Goal: Task Accomplishment & Management: Use online tool/utility

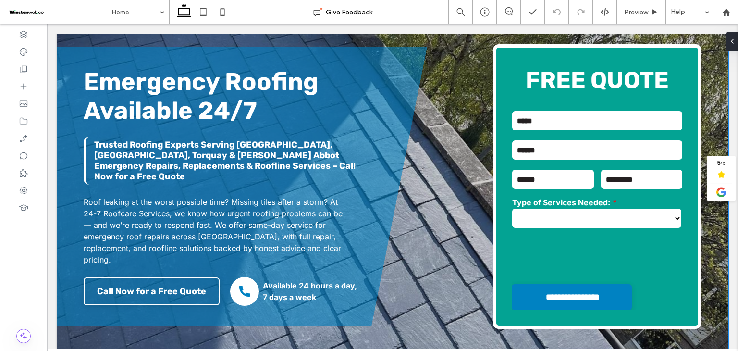
scroll to position [96, 0]
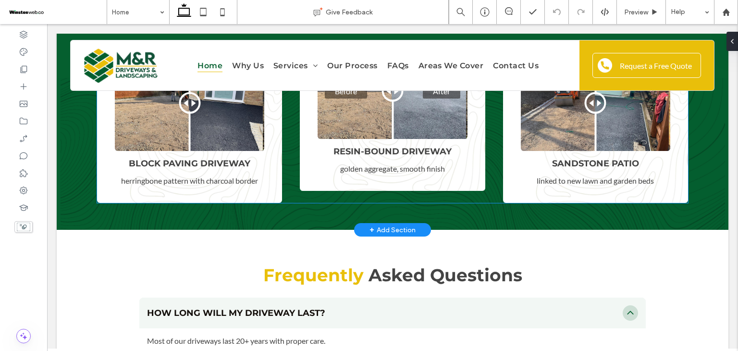
scroll to position [3221, 0]
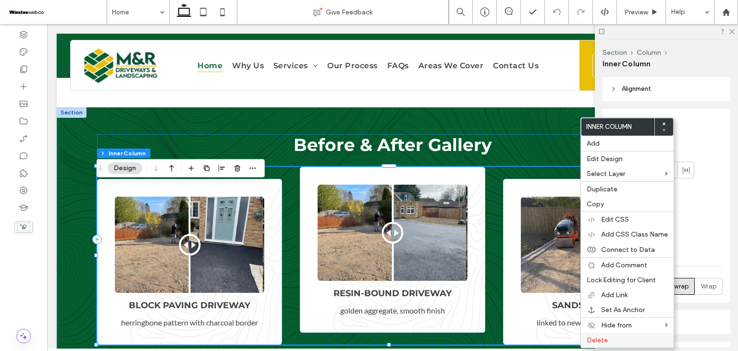
click at [632, 337] on label "Delete" at bounding box center [627, 340] width 81 height 8
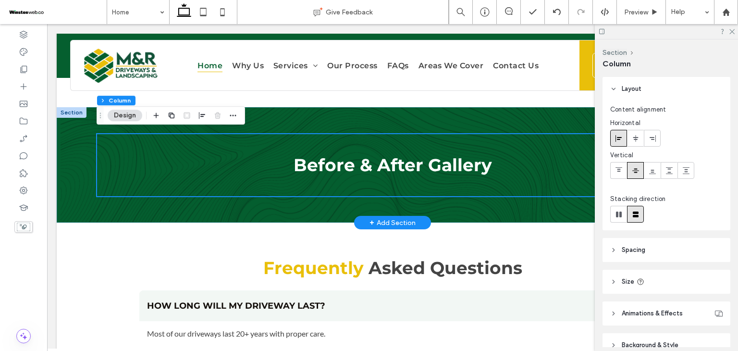
click at [444, 214] on div "Before & After Gallery" at bounding box center [393, 164] width 672 height 115
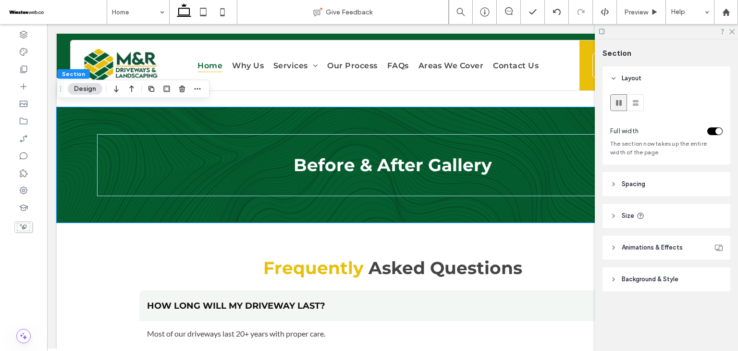
click at [663, 183] on header "Spacing" at bounding box center [667, 184] width 128 height 24
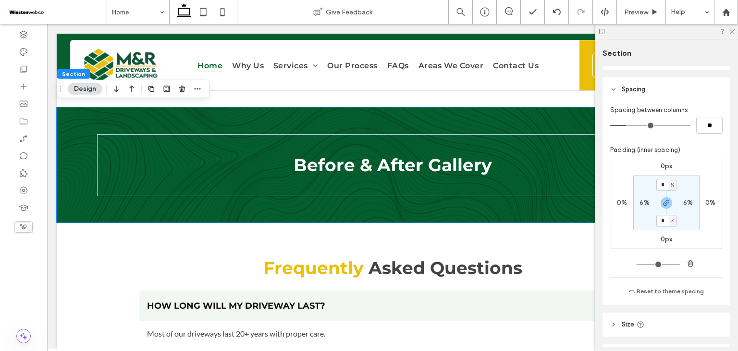
scroll to position [96, 0]
click at [642, 199] on label "6%" at bounding box center [645, 201] width 10 height 8
type input "*"
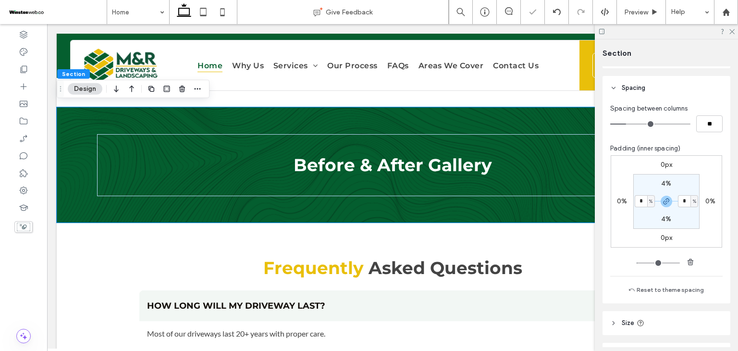
type input "*"
click at [25, 88] on icon at bounding box center [24, 87] width 10 height 10
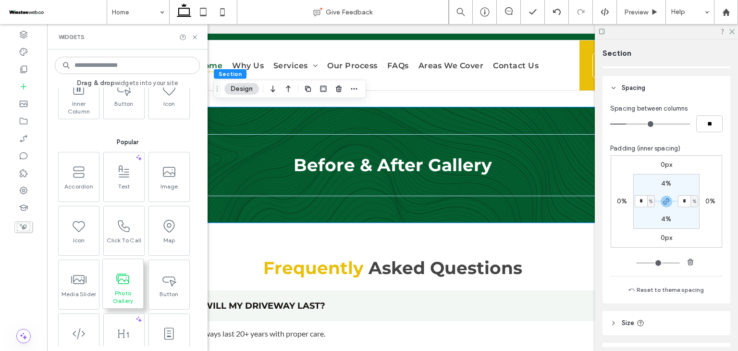
scroll to position [192, 0]
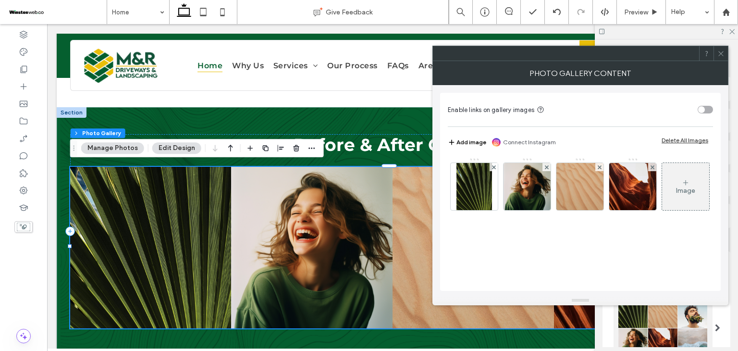
click at [723, 54] on use at bounding box center [721, 53] width 5 height 5
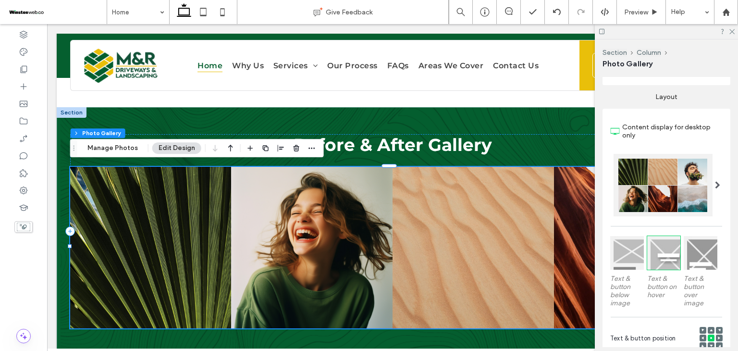
scroll to position [144, 0]
click at [715, 187] on span at bounding box center [717, 184] width 5 height 8
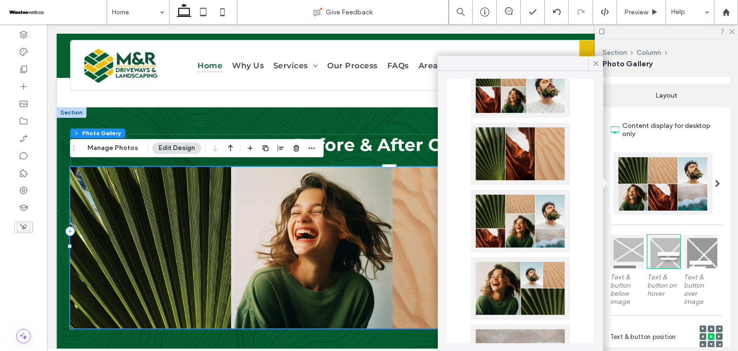
scroll to position [192, 0]
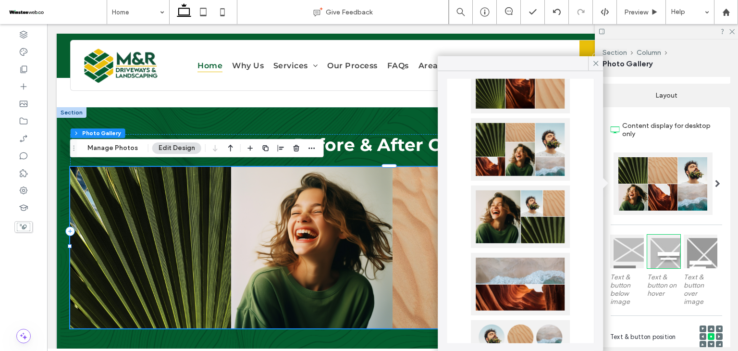
click at [512, 150] on div at bounding box center [520, 149] width 99 height 62
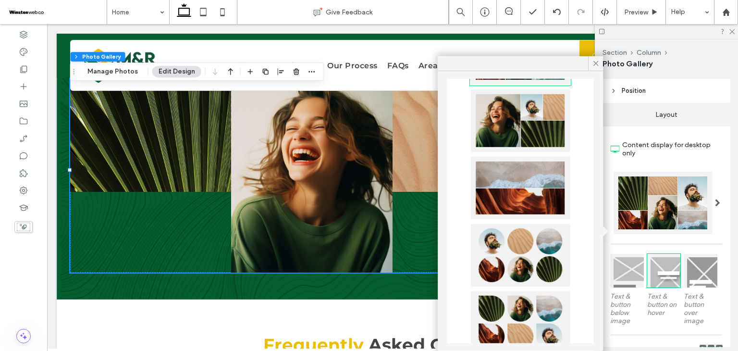
scroll to position [96, 0]
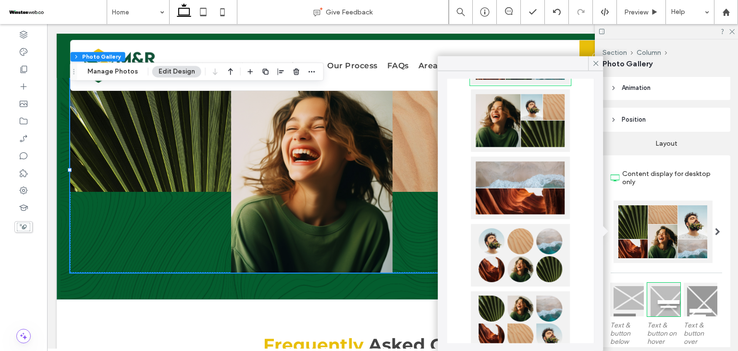
click at [715, 234] on span at bounding box center [717, 232] width 5 height 8
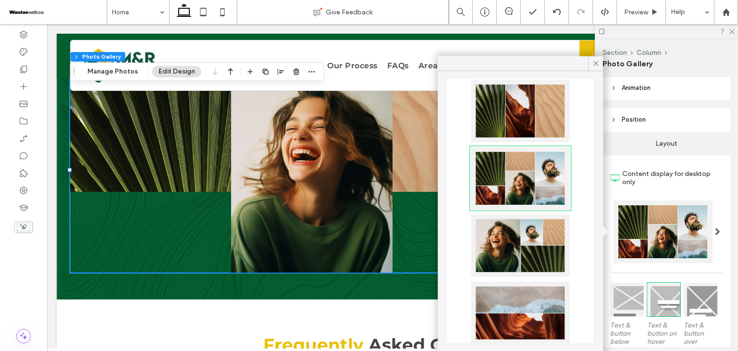
scroll to position [162, 0]
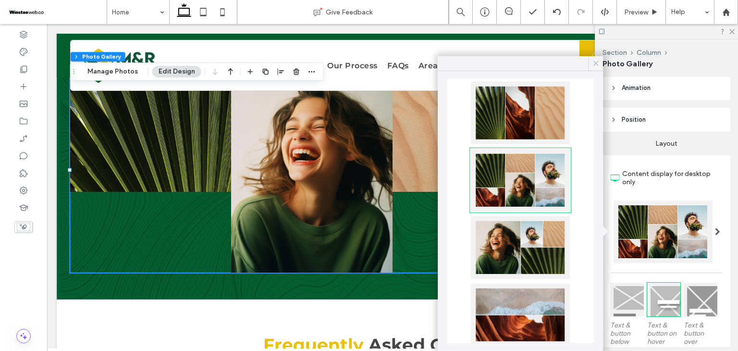
click at [599, 64] on icon at bounding box center [596, 63] width 9 height 9
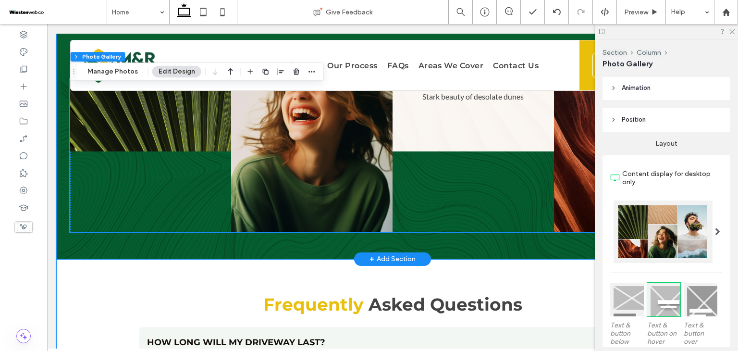
scroll to position [3365, 0]
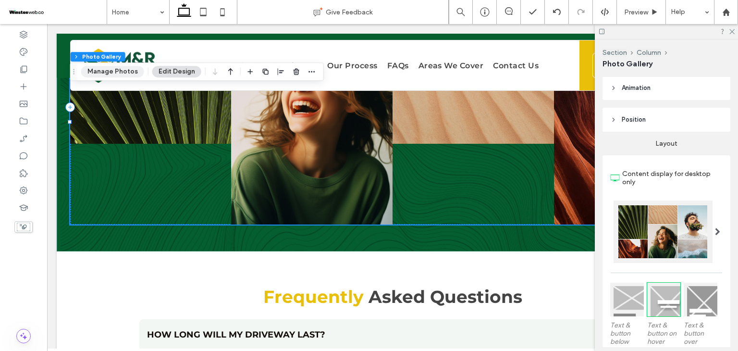
click at [128, 66] on button "Manage Photos" at bounding box center [112, 72] width 63 height 12
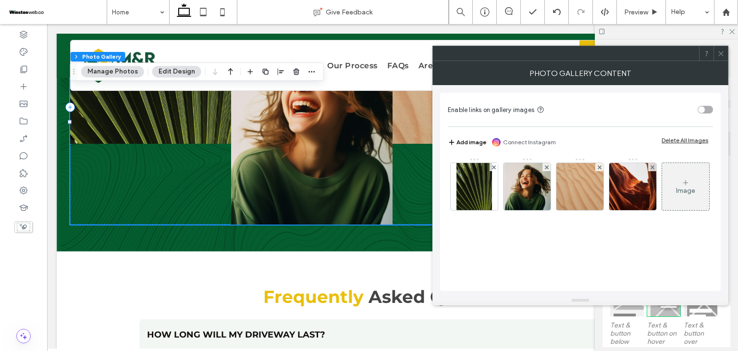
click at [672, 138] on div "Delete All Images" at bounding box center [685, 140] width 47 height 7
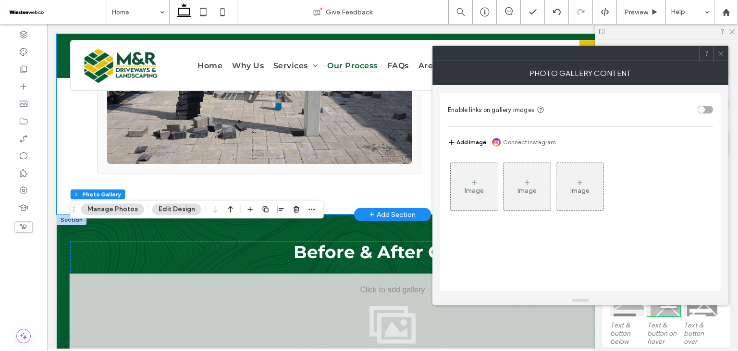
scroll to position [3173, 0]
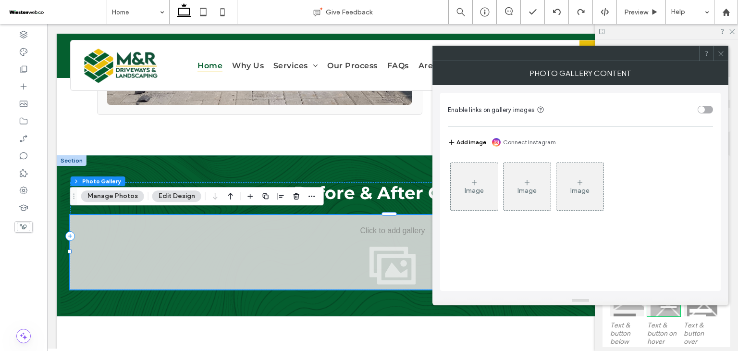
click at [473, 184] on icon at bounding box center [475, 183] width 8 height 8
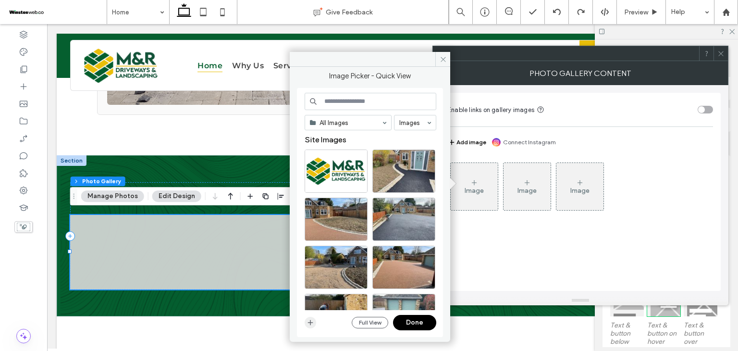
click at [309, 326] on span "button" at bounding box center [311, 323] width 12 height 12
click at [443, 63] on span at bounding box center [443, 59] width 15 height 14
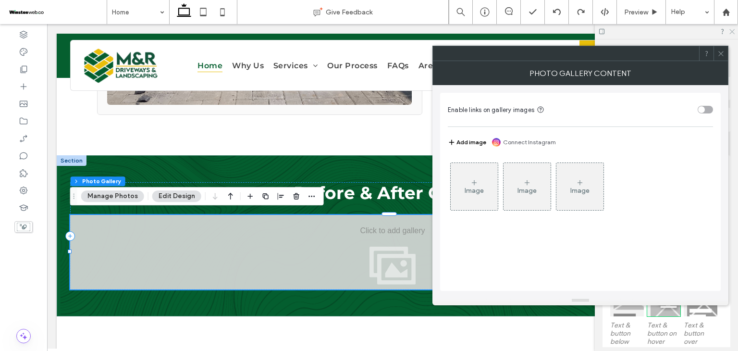
drag, startPoint x: 723, startPoint y: 50, endPoint x: 730, endPoint y: 30, distance: 21.2
click at [723, 50] on icon at bounding box center [721, 53] width 7 height 7
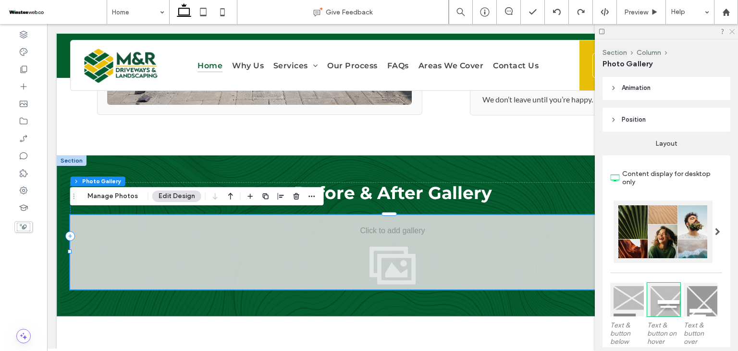
click at [730, 30] on icon at bounding box center [732, 31] width 6 height 6
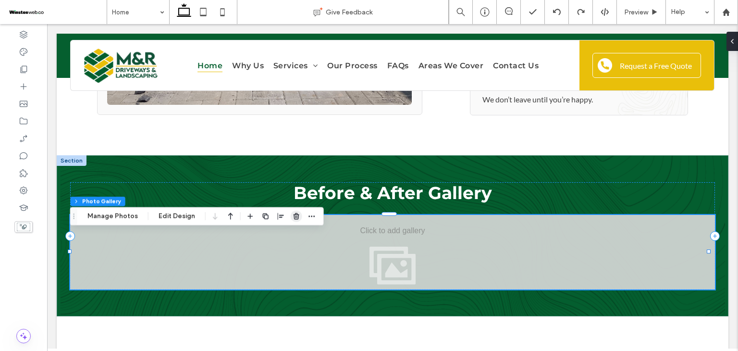
drag, startPoint x: 293, startPoint y: 217, endPoint x: 301, endPoint y: 226, distance: 12.6
click at [294, 217] on use "button" at bounding box center [297, 216] width 6 height 6
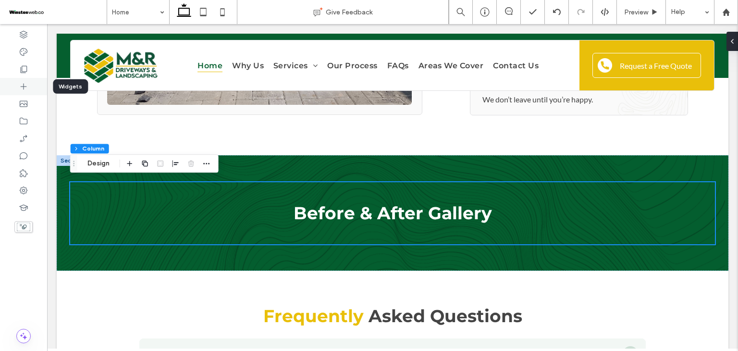
click at [6, 84] on div at bounding box center [23, 86] width 47 height 17
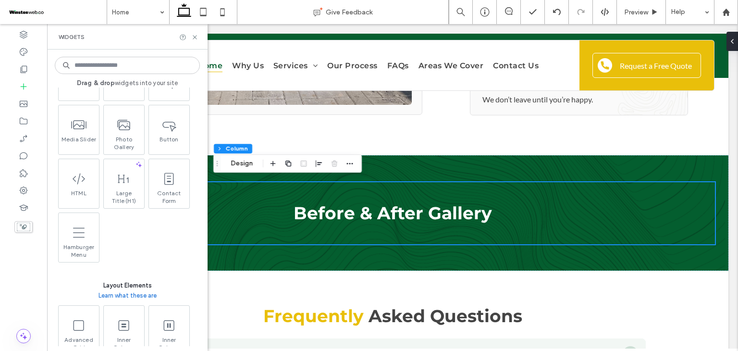
scroll to position [192, 0]
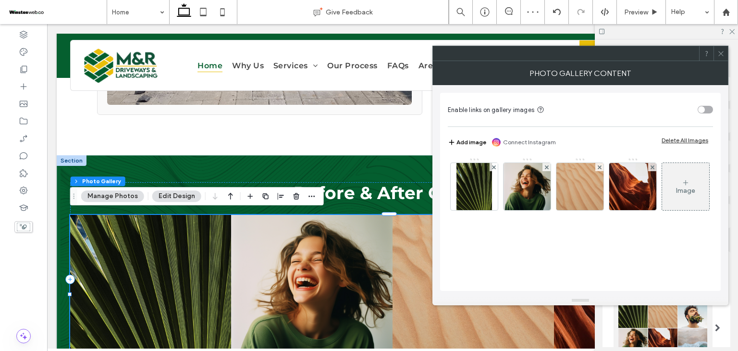
click at [716, 53] on div at bounding box center [721, 53] width 14 height 14
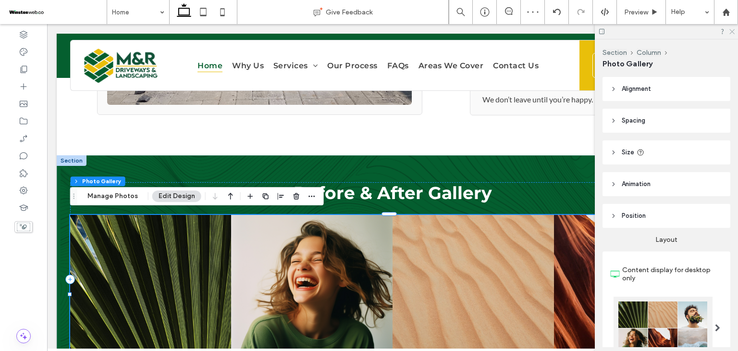
click at [730, 31] on icon at bounding box center [732, 31] width 6 height 6
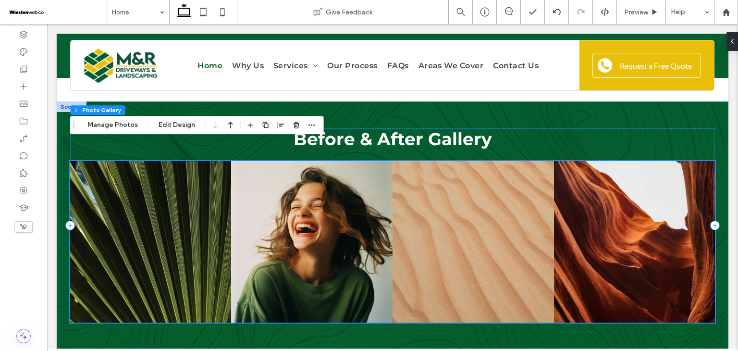
scroll to position [3221, 0]
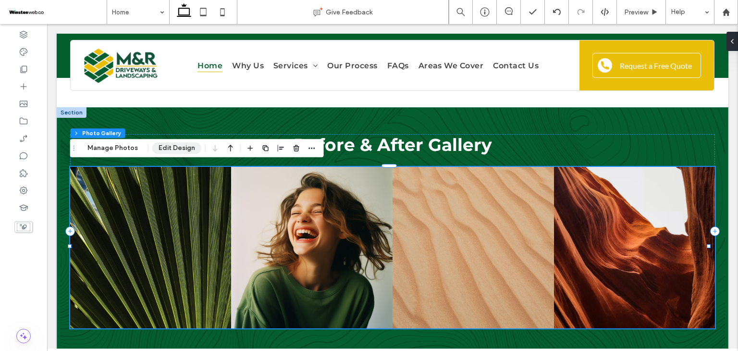
click at [162, 150] on button "Edit Design" at bounding box center [176, 148] width 49 height 12
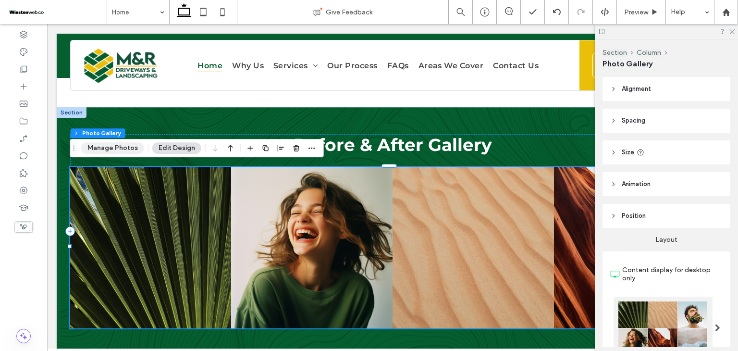
click at [123, 150] on button "Manage Photos" at bounding box center [112, 148] width 63 height 12
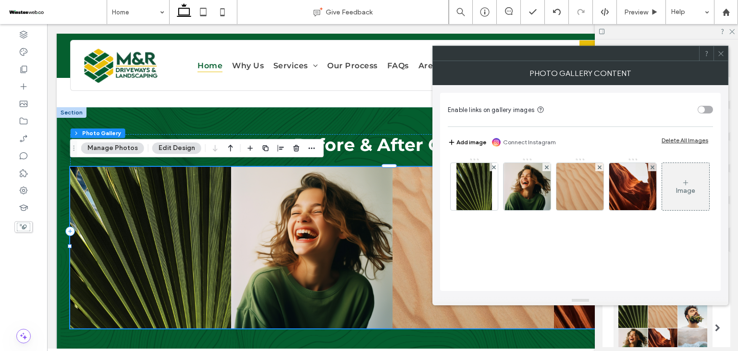
click at [670, 143] on div "Delete All Images" at bounding box center [685, 140] width 47 height 7
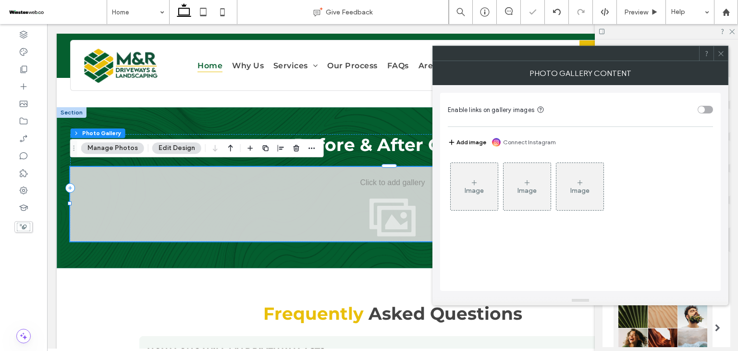
click at [476, 185] on icon at bounding box center [475, 183] width 8 height 8
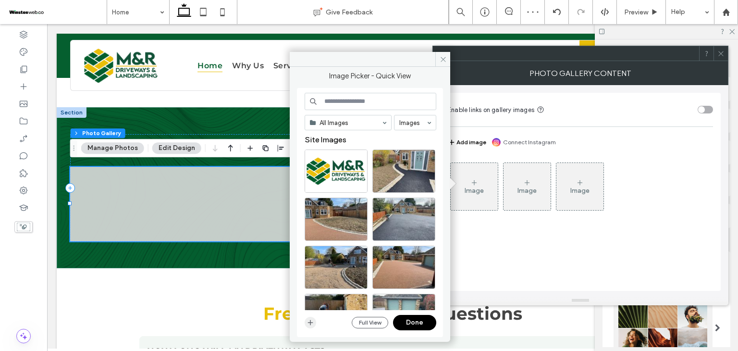
click at [309, 322] on icon "button" at bounding box center [311, 323] width 8 height 8
click at [374, 102] on input at bounding box center [371, 101] width 132 height 17
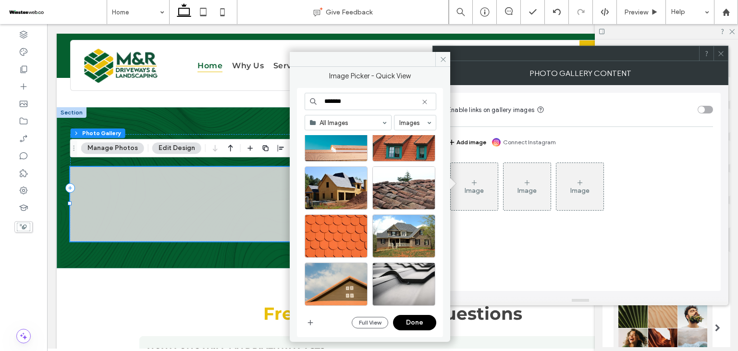
scroll to position [0, 0]
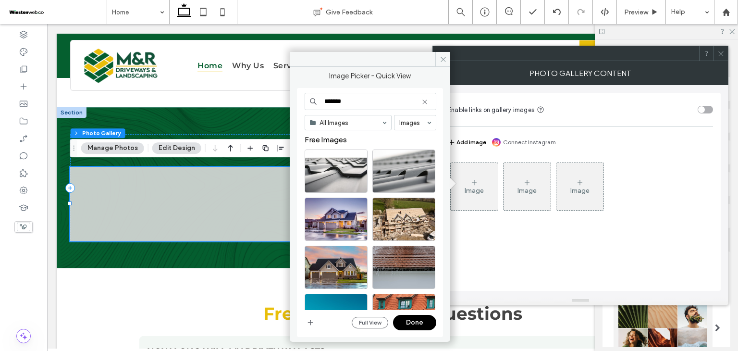
type input "*******"
click at [423, 101] on icon at bounding box center [425, 102] width 8 height 8
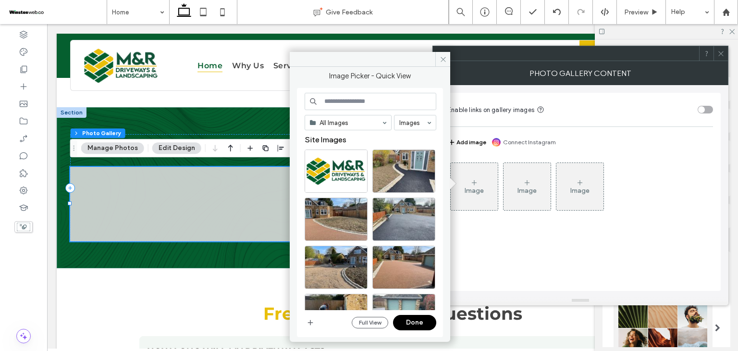
click at [312, 328] on div "Full View Done" at bounding box center [371, 322] width 132 height 15
click at [306, 322] on span "button" at bounding box center [311, 323] width 12 height 12
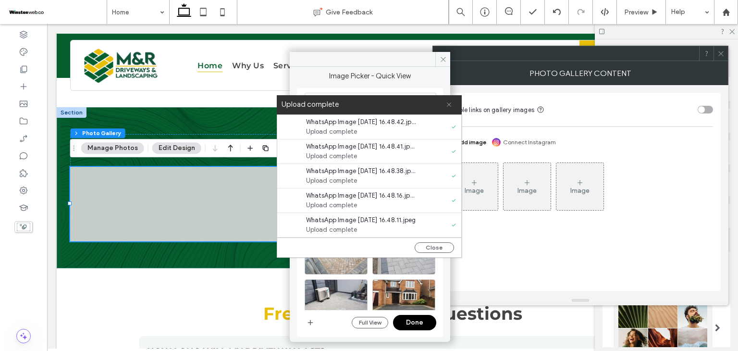
click at [446, 102] on icon at bounding box center [449, 104] width 6 height 6
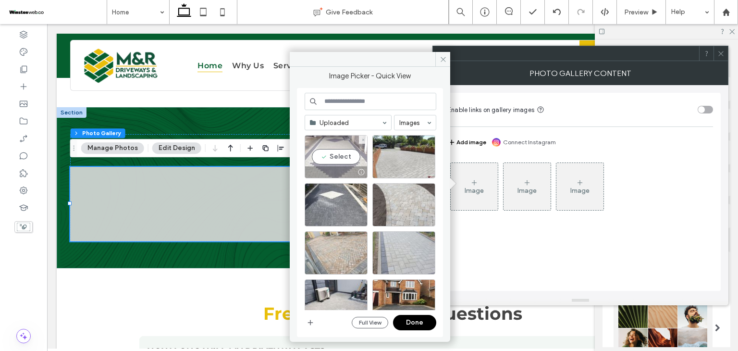
click at [353, 159] on div "Select" at bounding box center [336, 156] width 63 height 43
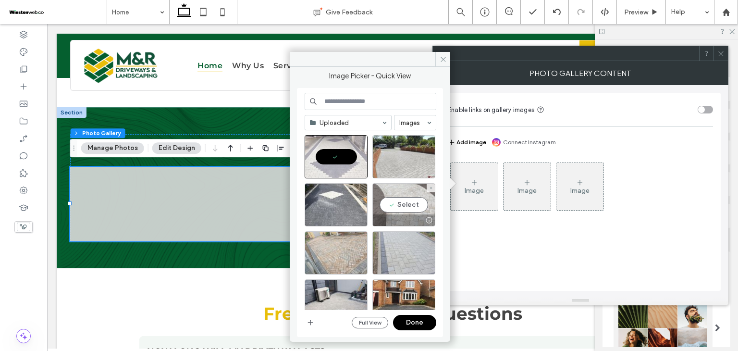
click at [403, 206] on div "Select" at bounding box center [404, 204] width 63 height 43
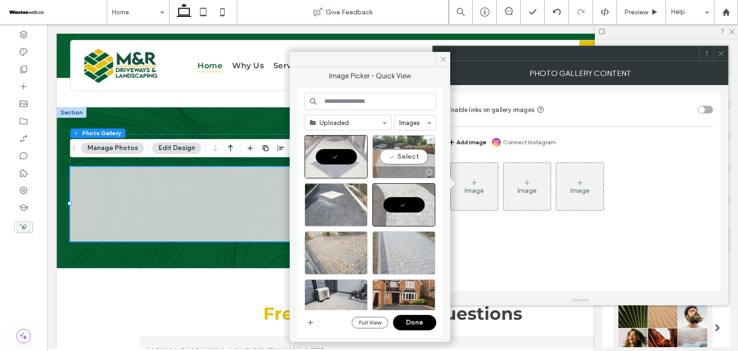
click at [401, 157] on div "Select" at bounding box center [404, 156] width 63 height 43
click at [393, 152] on div at bounding box center [404, 156] width 63 height 43
click at [397, 155] on div "Select" at bounding box center [404, 156] width 63 height 43
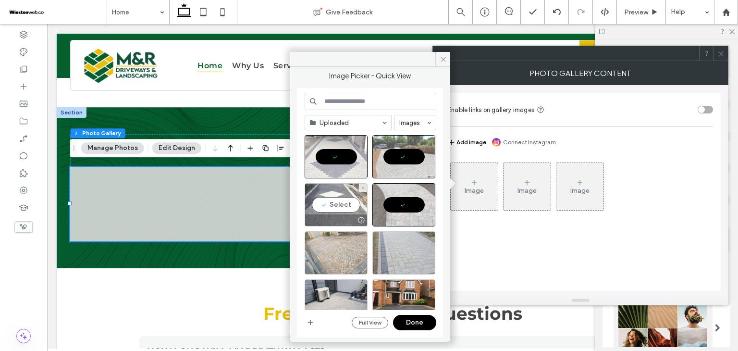
click at [341, 199] on div "Select" at bounding box center [336, 204] width 63 height 43
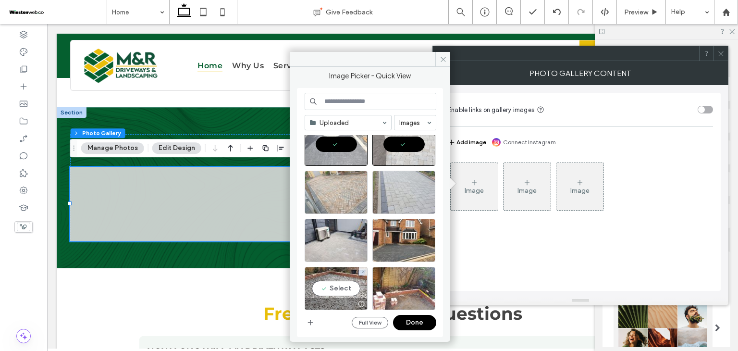
scroll to position [48, 0]
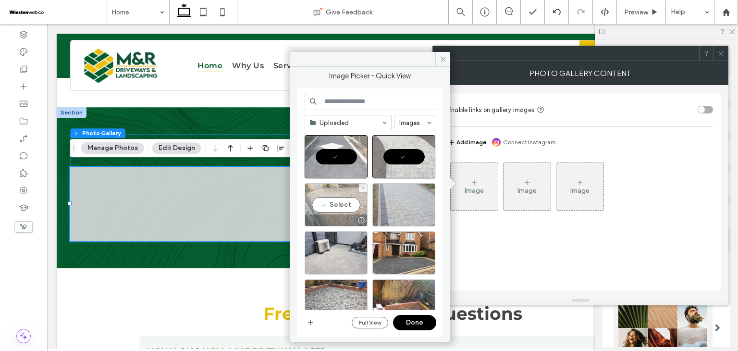
click at [351, 205] on div "Select" at bounding box center [336, 204] width 63 height 43
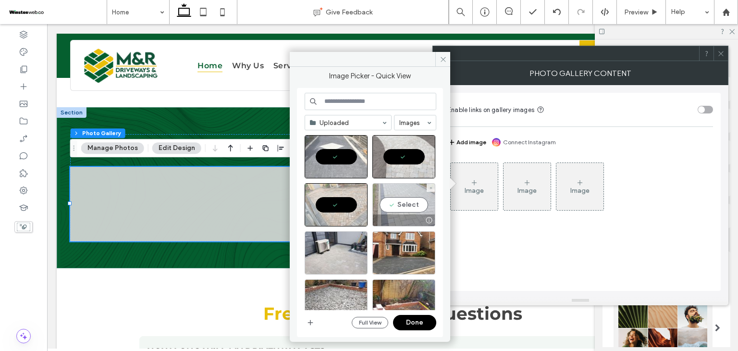
click at [396, 206] on div "Select" at bounding box center [404, 204] width 63 height 43
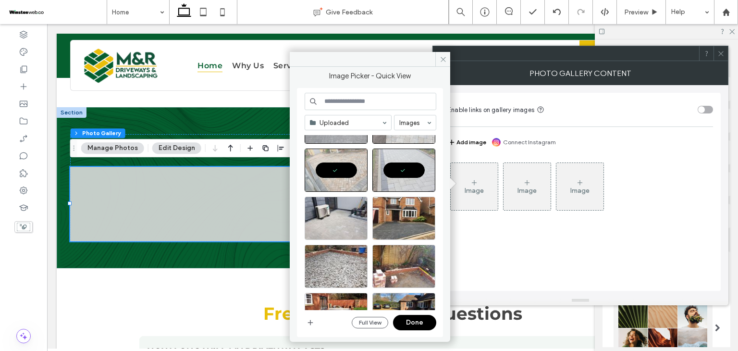
scroll to position [96, 0]
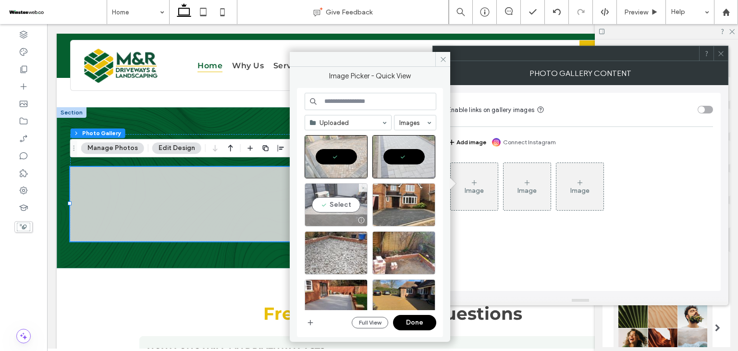
click at [342, 206] on div "Select" at bounding box center [336, 204] width 63 height 43
click at [344, 207] on div at bounding box center [336, 204] width 63 height 43
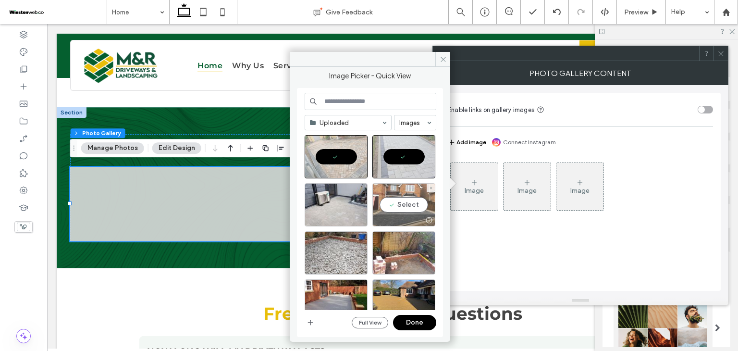
click at [387, 208] on div "Select" at bounding box center [404, 204] width 63 height 43
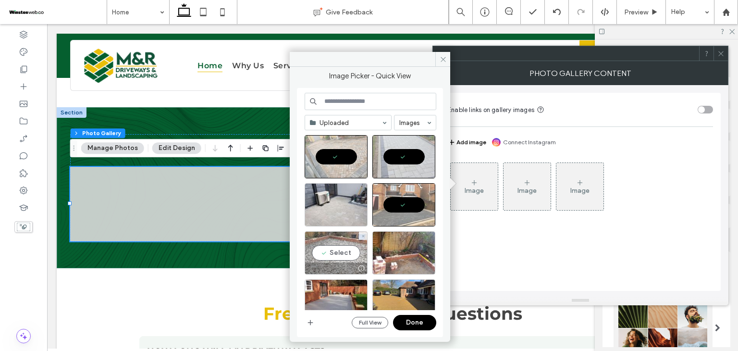
click at [345, 250] on div "Select" at bounding box center [336, 252] width 63 height 43
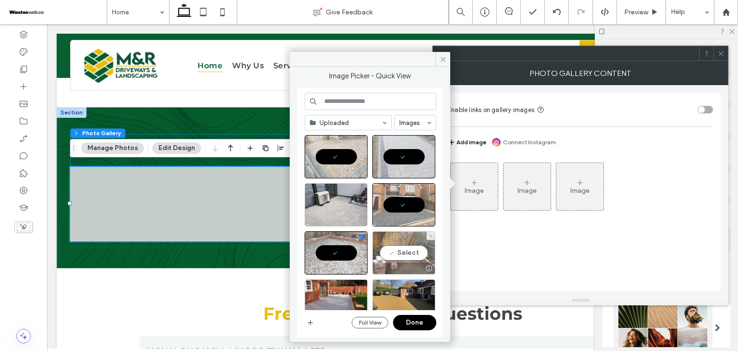
click at [392, 250] on div "Select" at bounding box center [404, 252] width 63 height 43
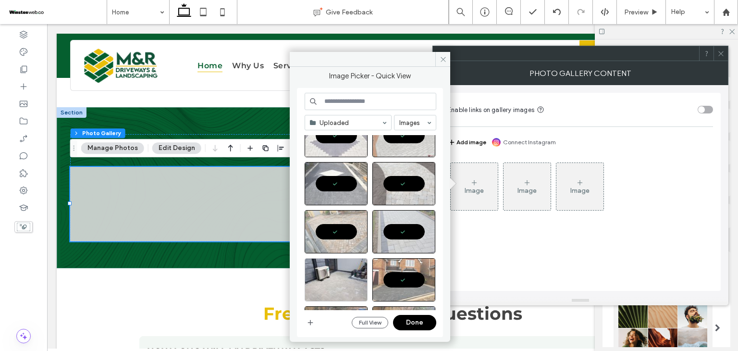
scroll to position [0, 0]
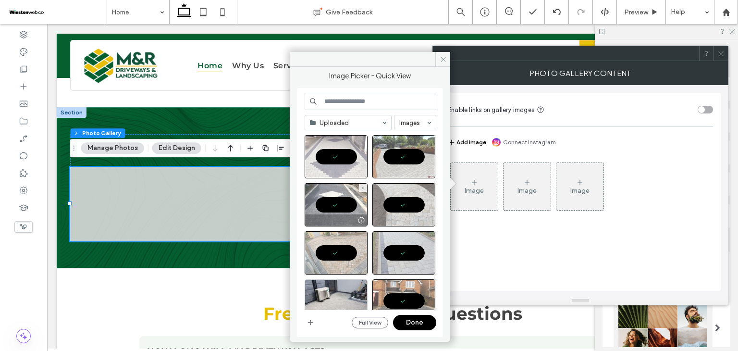
click at [348, 207] on div at bounding box center [336, 204] width 63 height 43
click at [347, 202] on div "Select" at bounding box center [336, 204] width 63 height 43
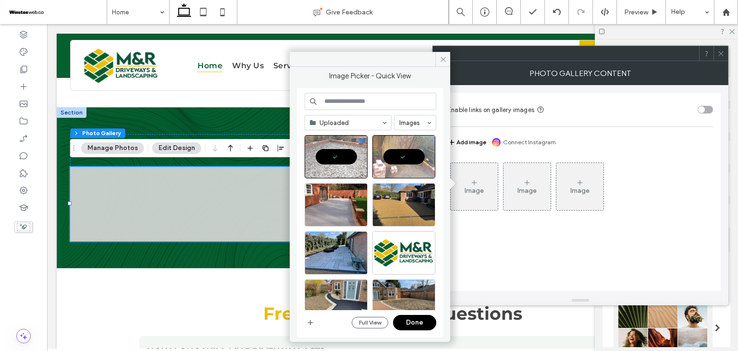
scroll to position [240, 0]
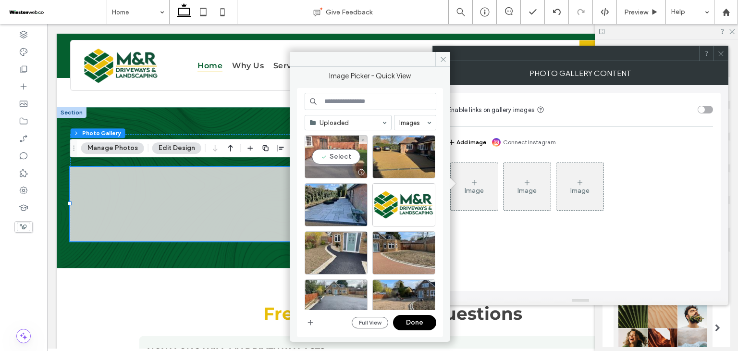
click at [332, 156] on div "Select" at bounding box center [336, 156] width 63 height 43
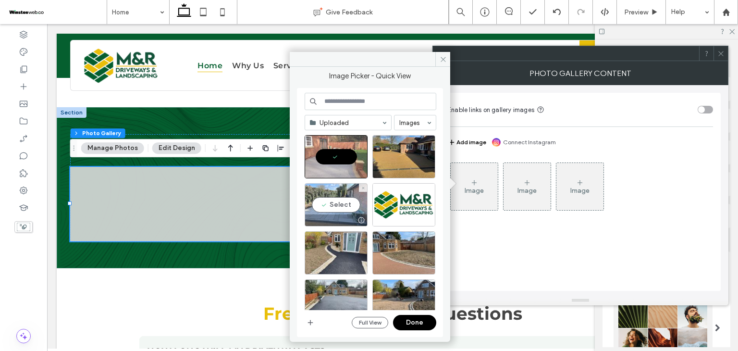
click at [344, 199] on div "Select" at bounding box center [336, 204] width 63 height 43
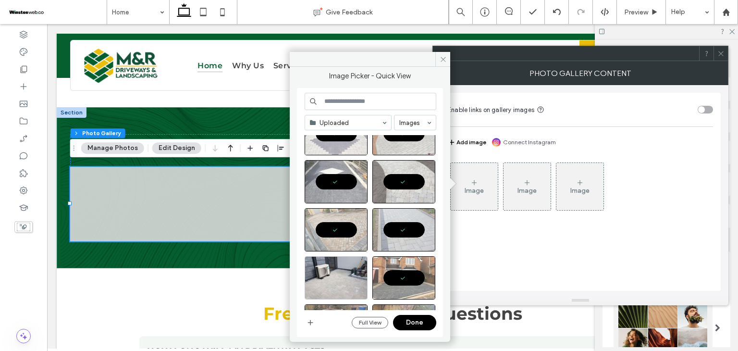
scroll to position [0, 0]
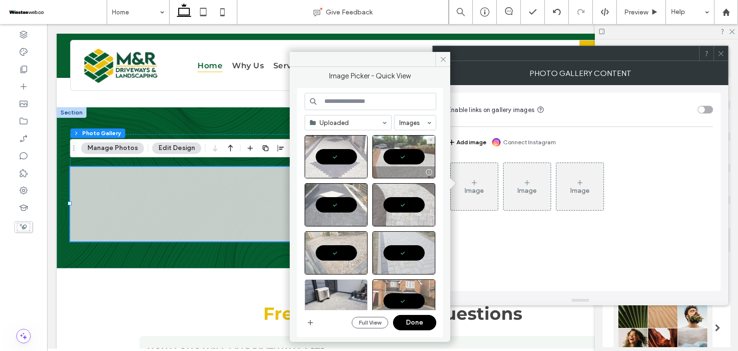
click at [397, 155] on div at bounding box center [404, 156] width 63 height 43
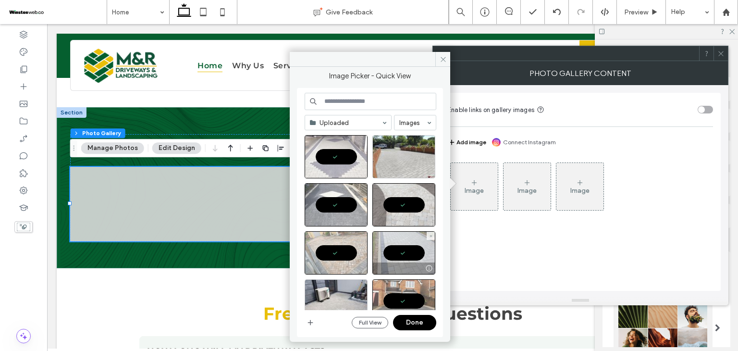
click at [413, 256] on div at bounding box center [404, 252] width 63 height 43
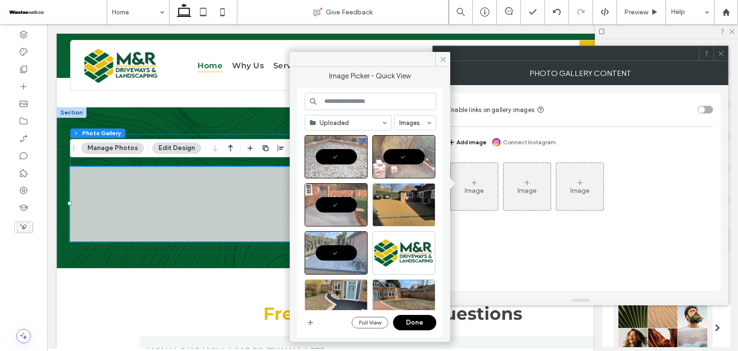
scroll to position [240, 0]
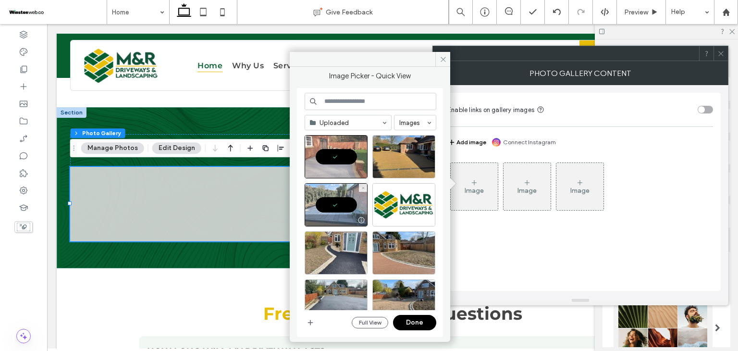
click at [351, 209] on div at bounding box center [336, 204] width 63 height 43
drag, startPoint x: 417, startPoint y: 323, endPoint x: 374, endPoint y: 294, distance: 52.0
click at [417, 323] on button "Done" at bounding box center [414, 322] width 43 height 15
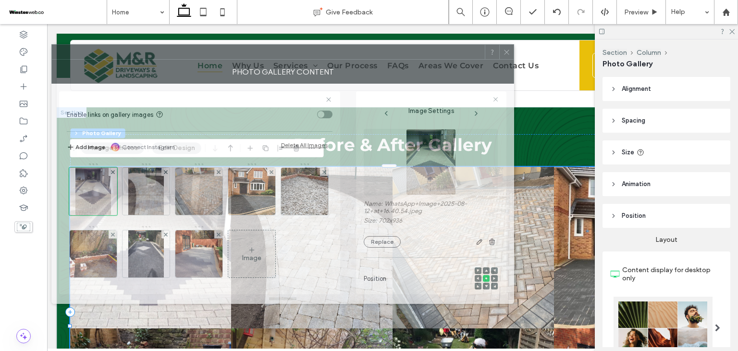
drag, startPoint x: 551, startPoint y: 51, endPoint x: 327, endPoint y: 50, distance: 224.0
click at [327, 50] on div at bounding box center [268, 52] width 433 height 14
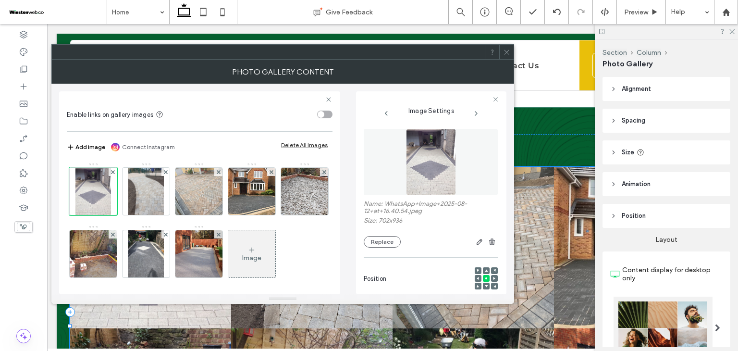
drag, startPoint x: 510, startPoint y: 52, endPoint x: 499, endPoint y: 56, distance: 11.4
click at [509, 52] on icon at bounding box center [506, 52] width 7 height 7
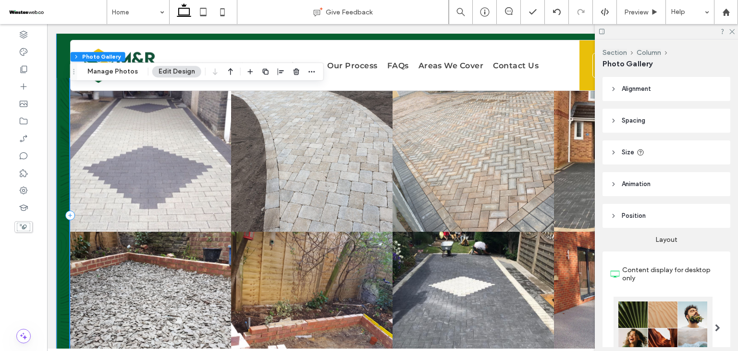
scroll to position [3221, 0]
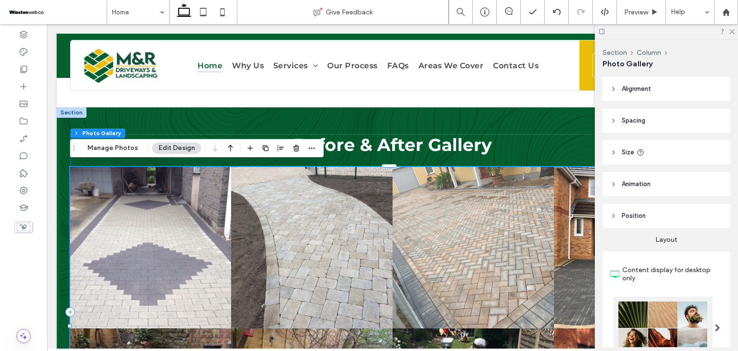
click at [181, 147] on button "Edit Design" at bounding box center [176, 148] width 49 height 12
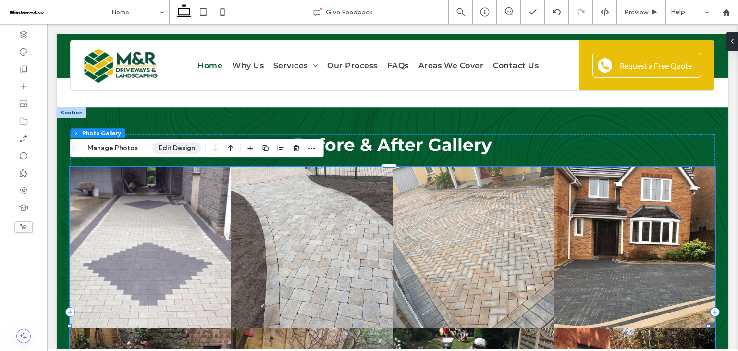
click at [166, 152] on button "Edit Design" at bounding box center [176, 148] width 49 height 12
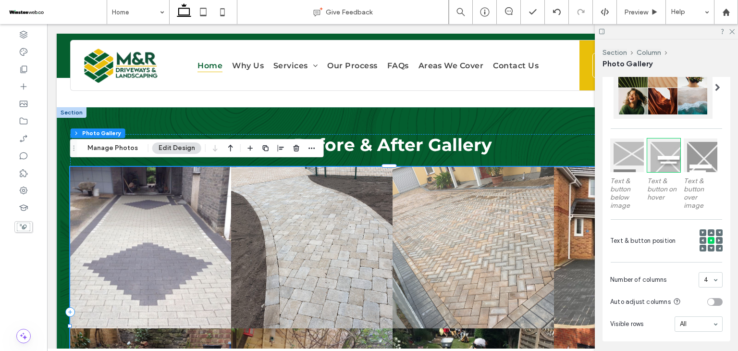
scroll to position [144, 0]
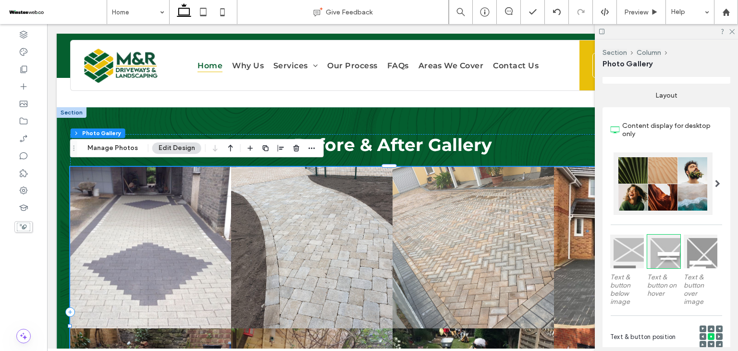
click at [715, 183] on span at bounding box center [717, 184] width 5 height 8
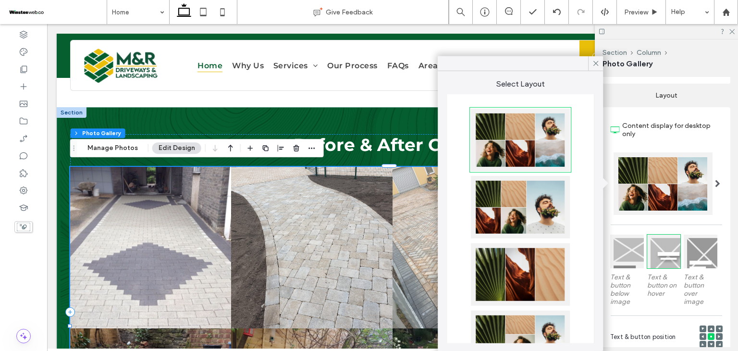
click at [546, 207] on div at bounding box center [520, 207] width 99 height 62
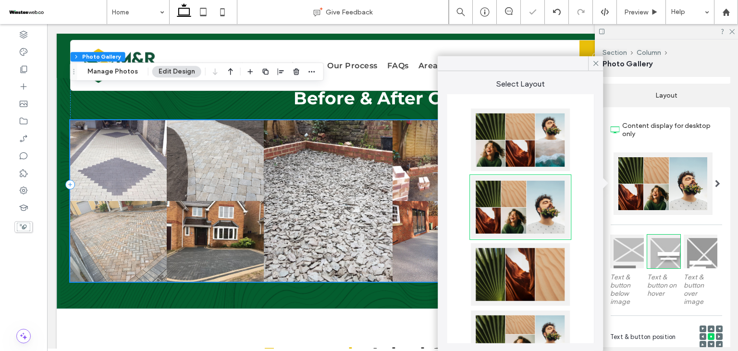
scroll to position [3317, 0]
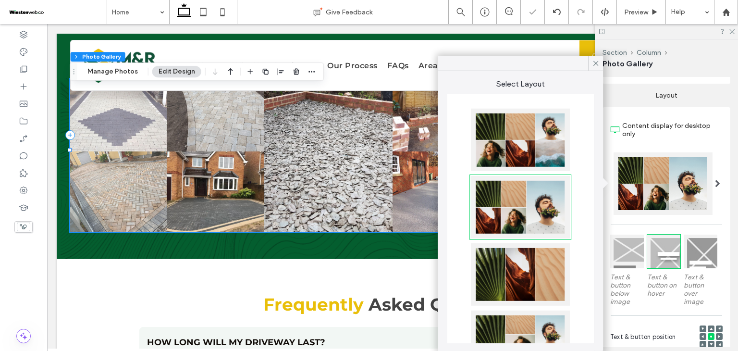
click at [593, 73] on div "Select Layout" at bounding box center [520, 211] width 165 height 280
click at [594, 70] on span at bounding box center [596, 63] width 9 height 14
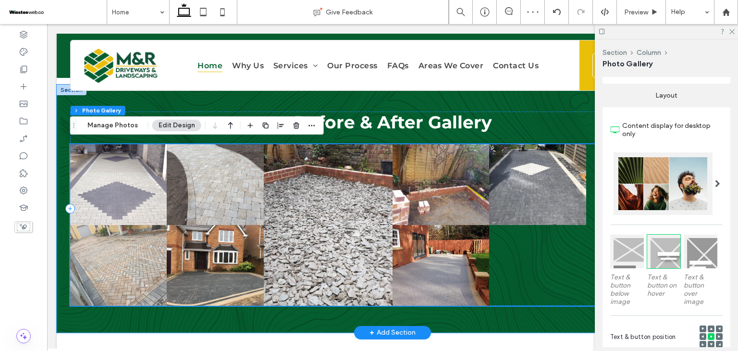
scroll to position [3221, 0]
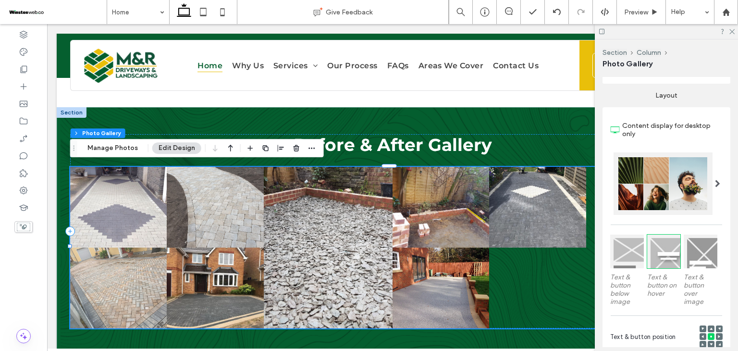
click at [708, 188] on div at bounding box center [718, 183] width 20 height 62
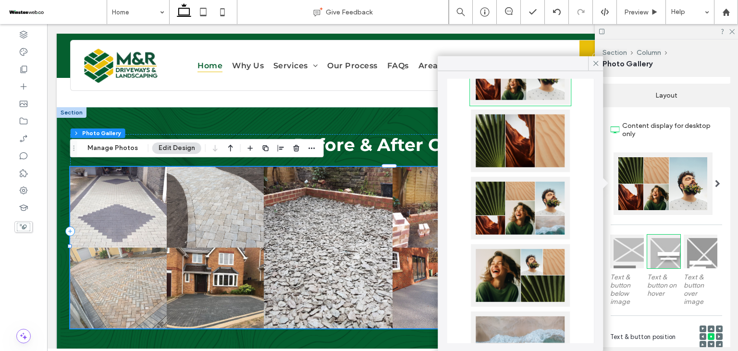
scroll to position [144, 0]
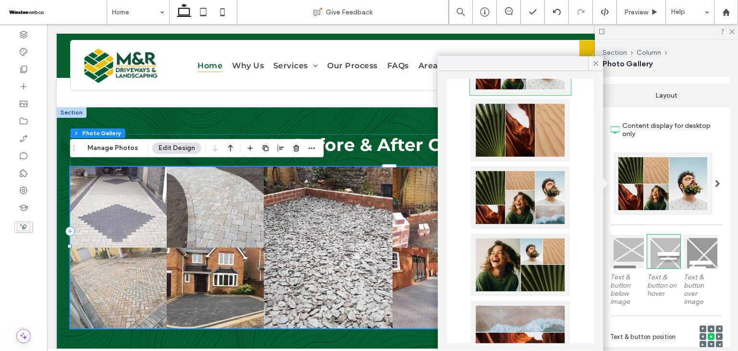
click at [540, 206] on div at bounding box center [520, 197] width 99 height 62
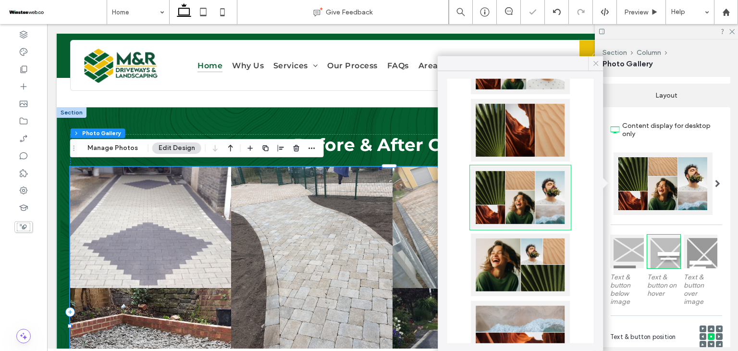
click at [595, 62] on icon at bounding box center [596, 63] width 9 height 9
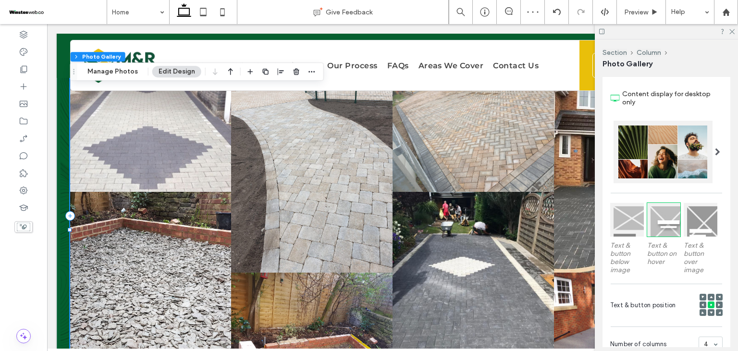
scroll to position [192, 0]
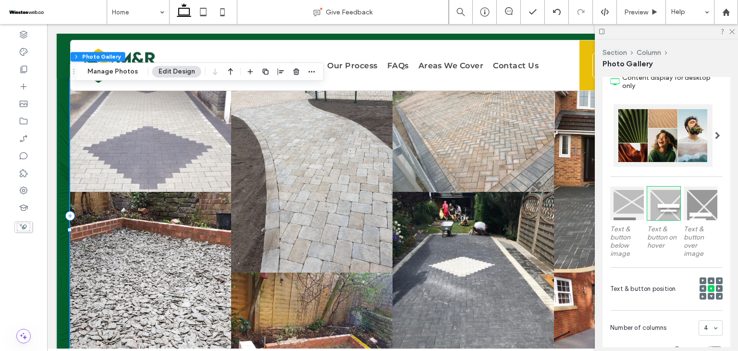
click at [715, 136] on span at bounding box center [717, 136] width 5 height 8
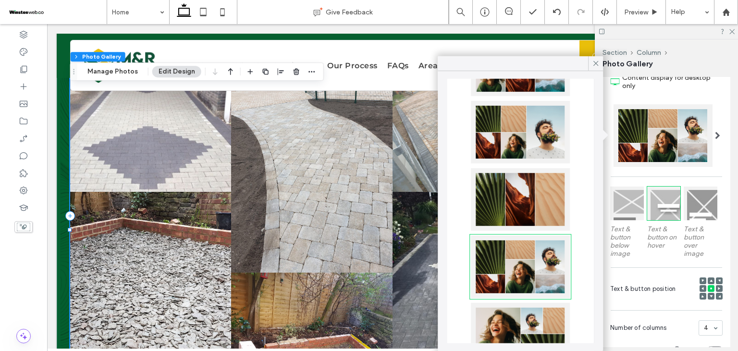
scroll to position [144, 0]
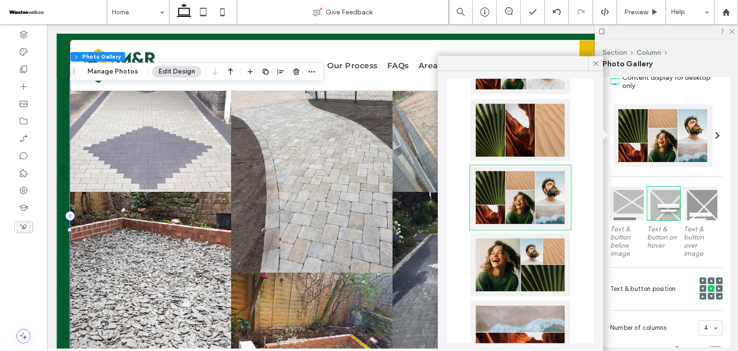
click at [525, 262] on div at bounding box center [520, 265] width 99 height 62
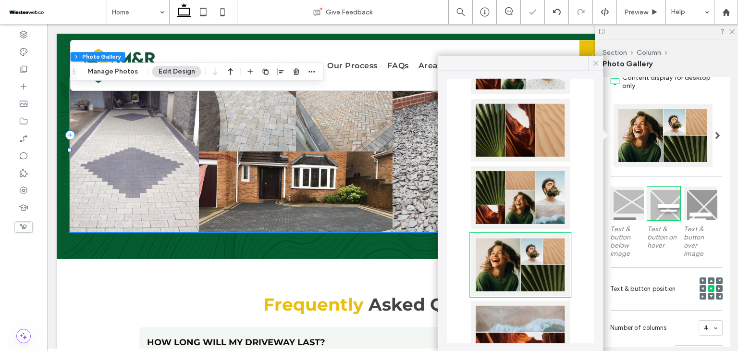
drag, startPoint x: 595, startPoint y: 62, endPoint x: 520, endPoint y: 207, distance: 163.6
click at [595, 62] on use at bounding box center [596, 63] width 5 height 5
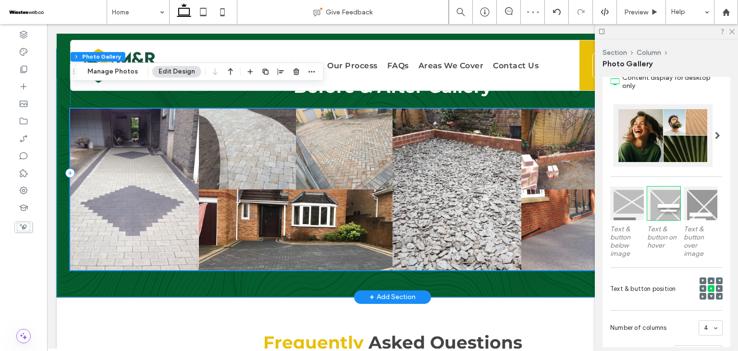
scroll to position [3269, 0]
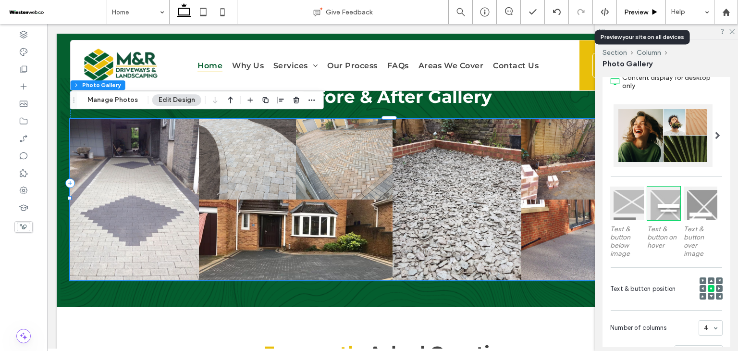
drag, startPoint x: 640, startPoint y: 14, endPoint x: 565, endPoint y: 191, distance: 192.1
click at [640, 14] on span "Preview" at bounding box center [636, 12] width 24 height 8
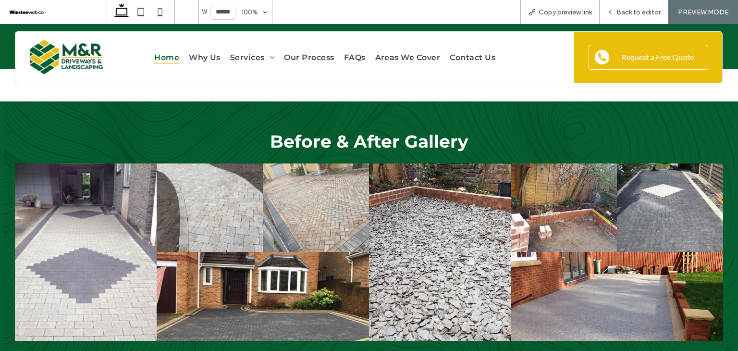
scroll to position [3295, 0]
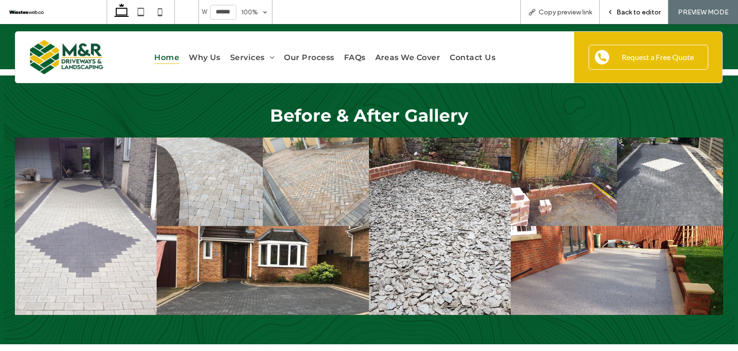
click at [624, 8] on span "Back to editor" at bounding box center [639, 12] width 44 height 8
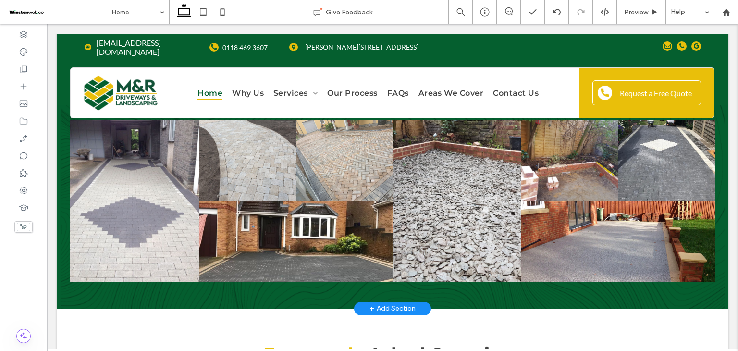
click at [424, 215] on link at bounding box center [457, 201] width 129 height 162
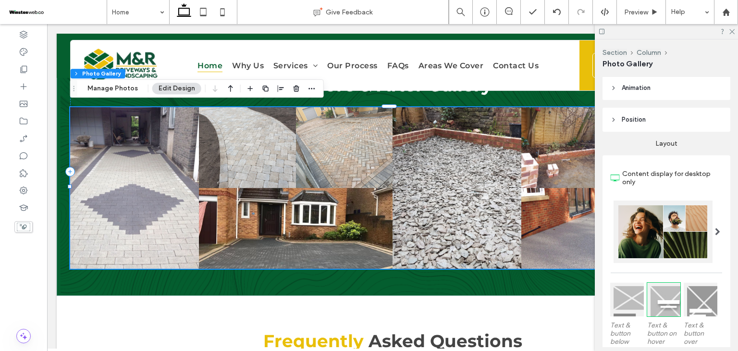
scroll to position [144, 0]
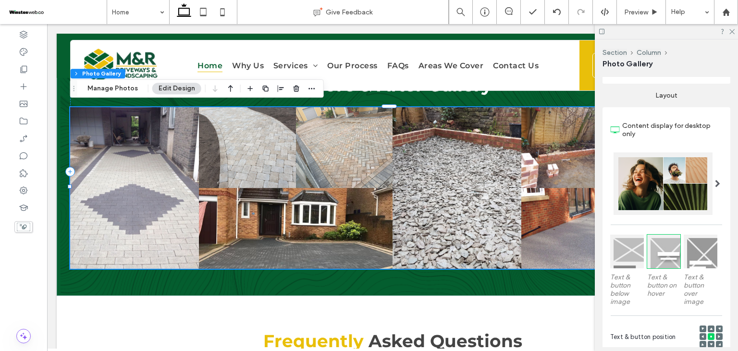
drag, startPoint x: 702, startPoint y: 187, endPoint x: 686, endPoint y: 189, distance: 15.7
click at [701, 186] on div at bounding box center [663, 183] width 99 height 62
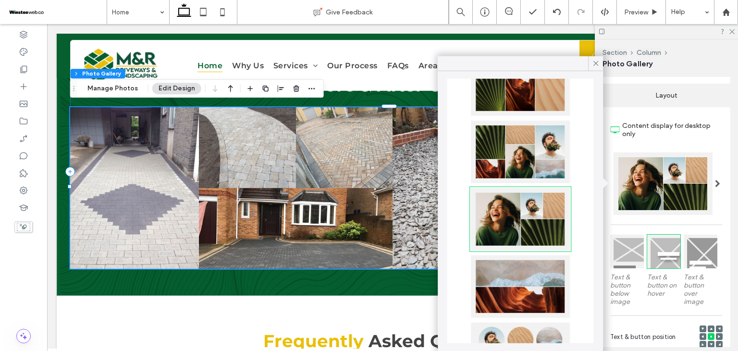
scroll to position [192, 0]
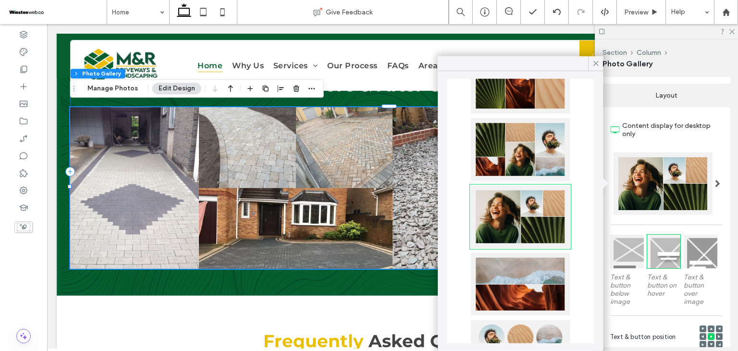
click at [533, 169] on div at bounding box center [520, 149] width 99 height 62
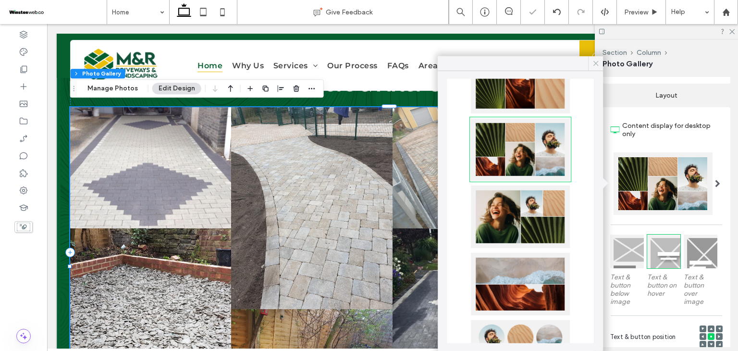
click at [598, 62] on icon at bounding box center [596, 63] width 9 height 9
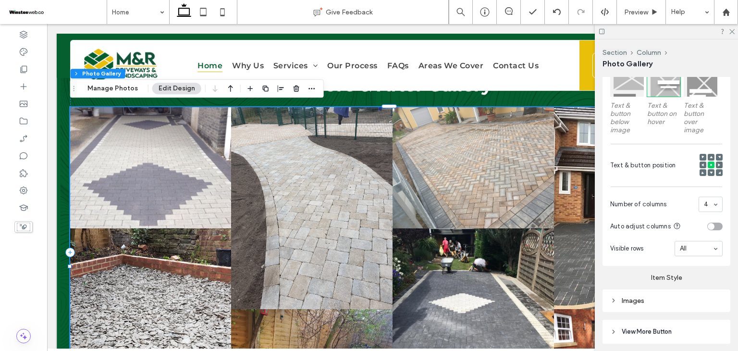
scroll to position [330, 0]
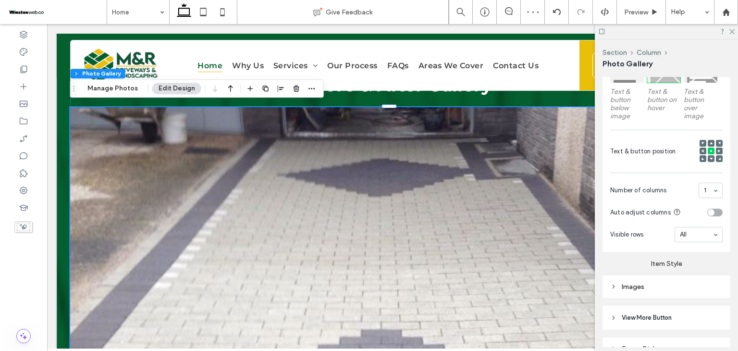
click at [704, 187] on input at bounding box center [708, 190] width 9 height 7
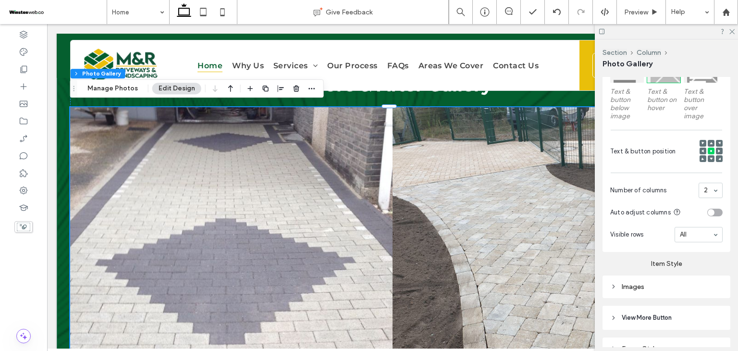
drag, startPoint x: 711, startPoint y: 188, endPoint x: 713, endPoint y: 193, distance: 5.6
click at [712, 188] on div "2" at bounding box center [711, 190] width 24 height 15
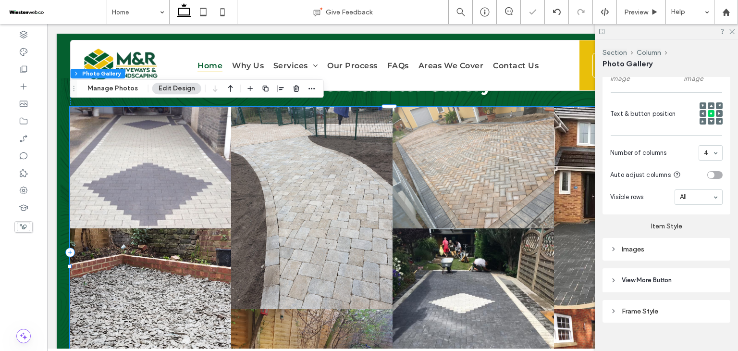
scroll to position [378, 0]
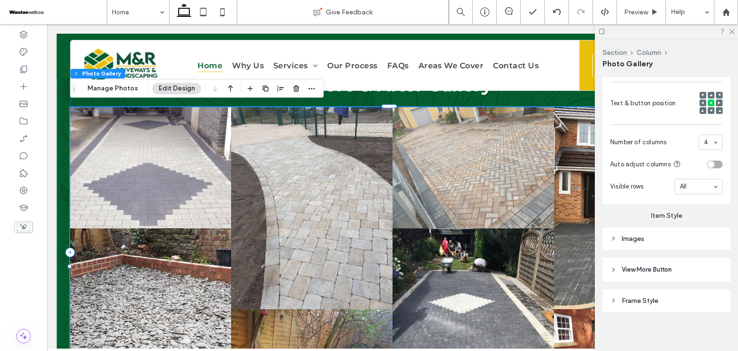
click at [636, 237] on div "Images" at bounding box center [667, 239] width 112 height 8
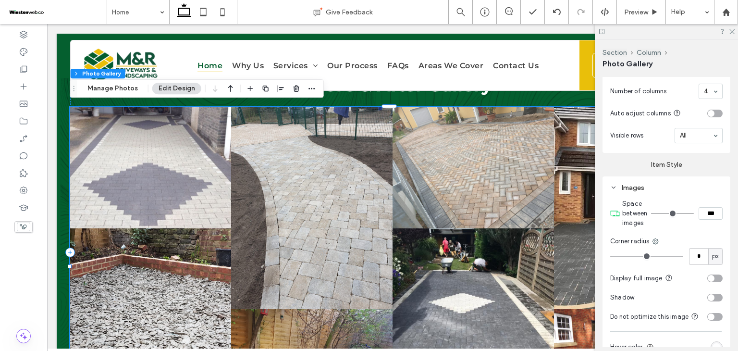
scroll to position [474, 0]
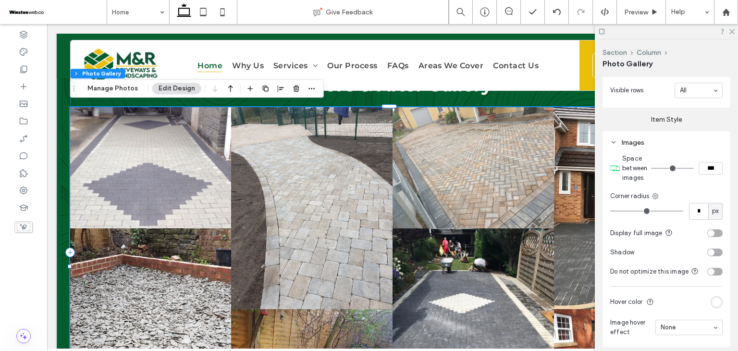
click at [704, 163] on input "***" at bounding box center [711, 168] width 24 height 12
click at [703, 163] on input "***" at bounding box center [711, 168] width 24 height 12
type input "****"
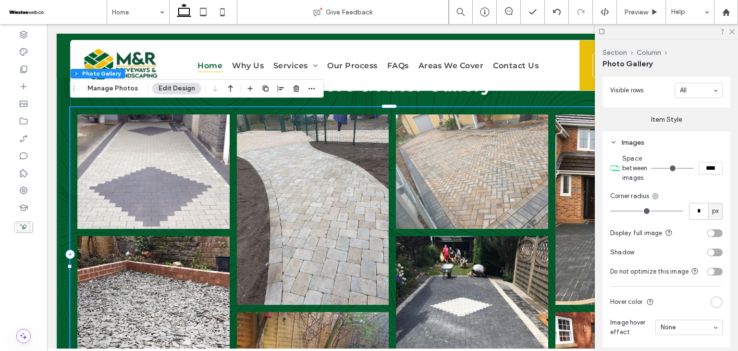
type input "**"
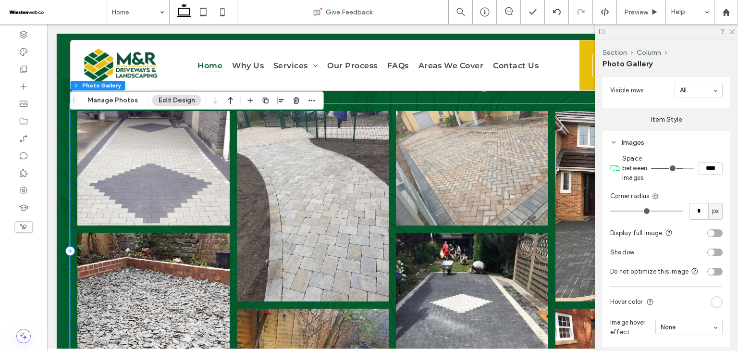
scroll to position [3232, 0]
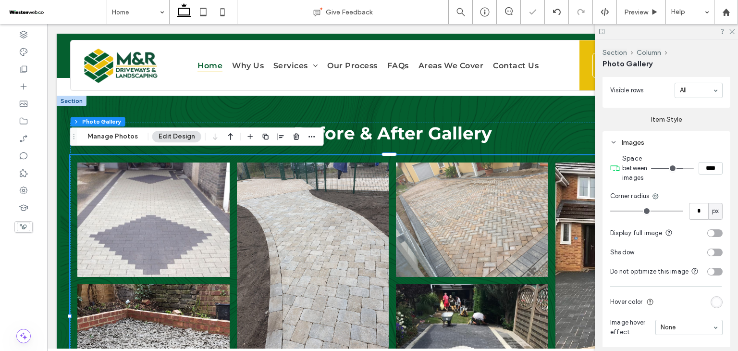
click at [302, 108] on div "Before & After Gallery Button Button Button Button Button Button Button Button" at bounding box center [393, 302] width 672 height 412
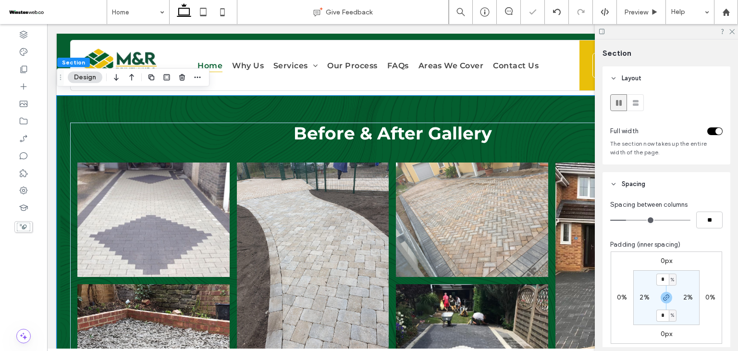
click at [261, 109] on div "Before & After Gallery Button Button Button Button Button Button Button Button" at bounding box center [393, 302] width 672 height 412
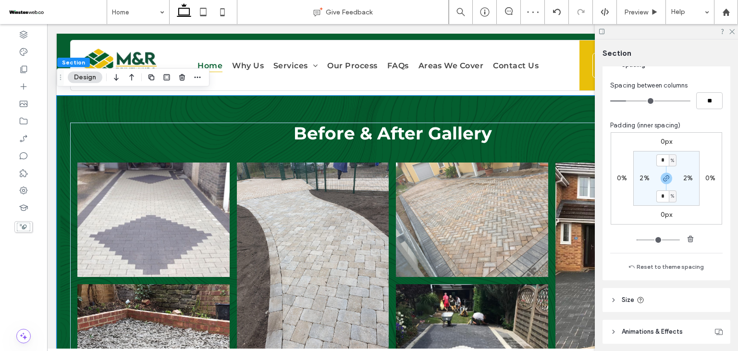
scroll to position [187, 0]
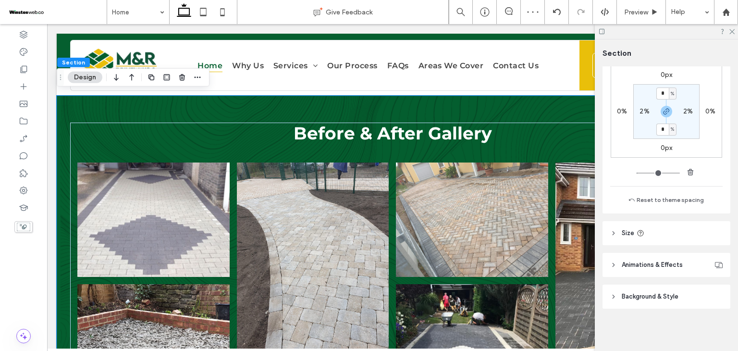
click at [650, 300] on span "Background & Style" at bounding box center [650, 297] width 57 height 10
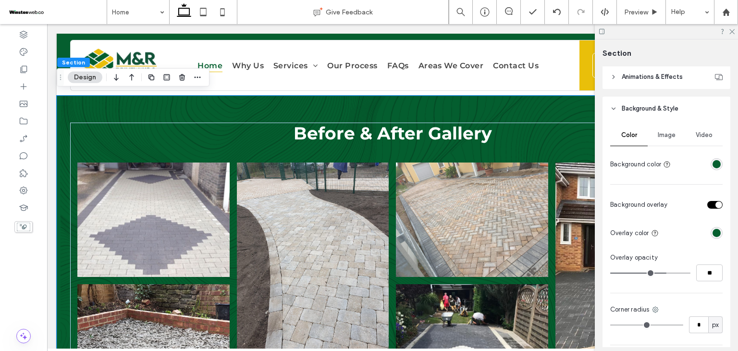
scroll to position [379, 0]
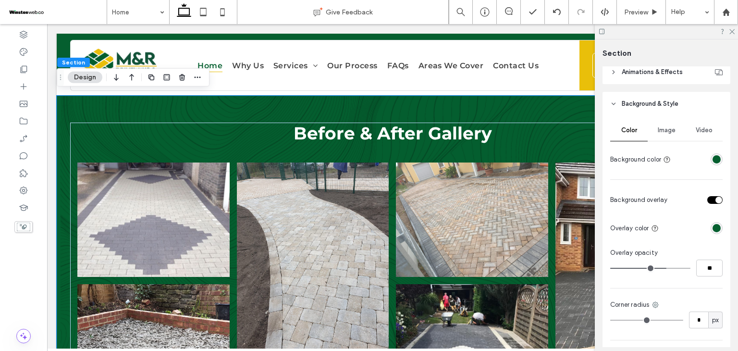
click at [658, 136] on div "Image" at bounding box center [666, 130] width 37 height 21
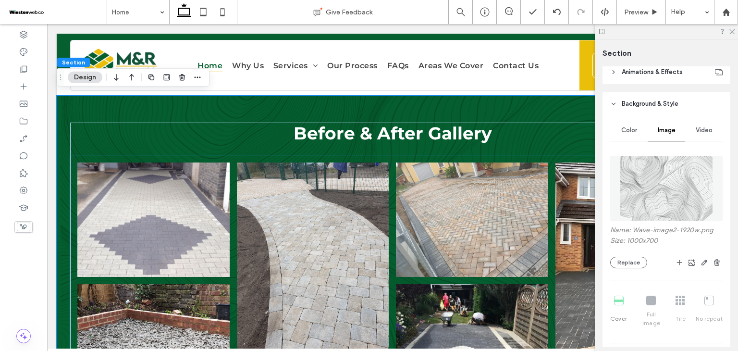
scroll to position [3281, 0]
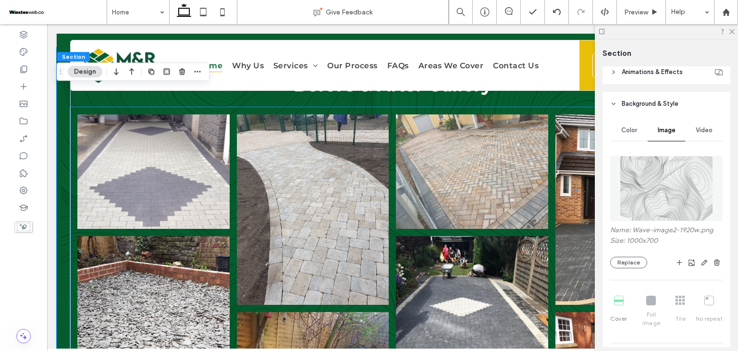
click at [512, 237] on link at bounding box center [472, 331] width 152 height 190
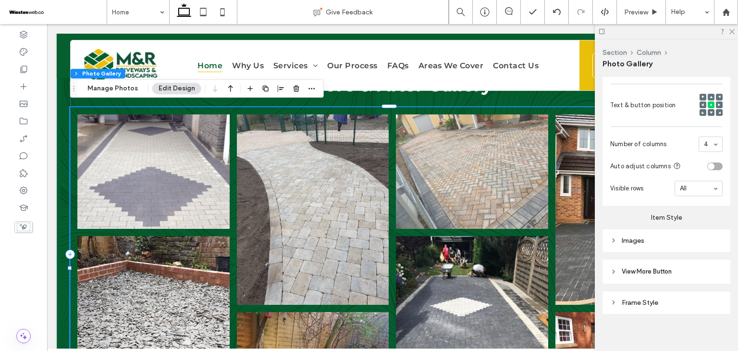
scroll to position [378, 0]
click at [654, 235] on div "Images" at bounding box center [667, 239] width 112 height 8
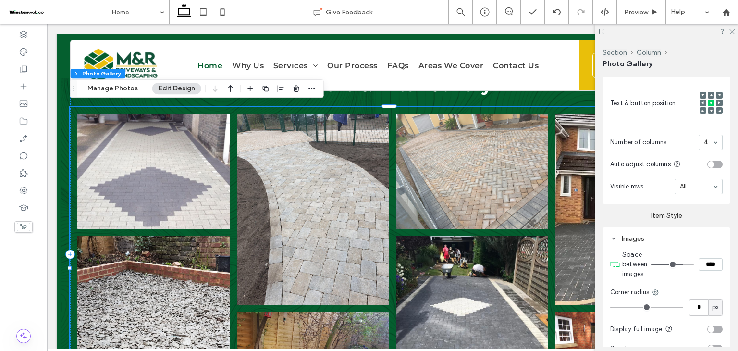
scroll to position [474, 0]
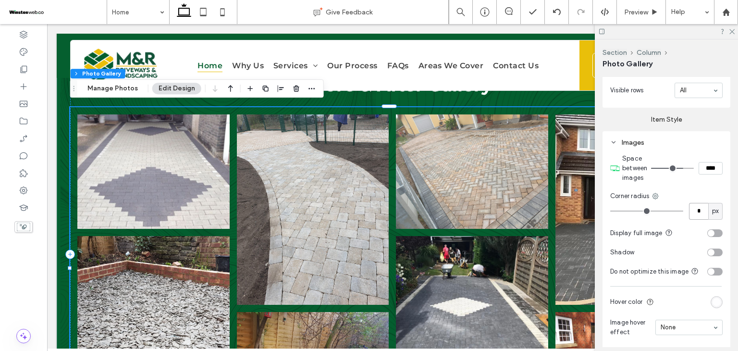
click at [692, 210] on input "*" at bounding box center [698, 211] width 19 height 17
type input "**"
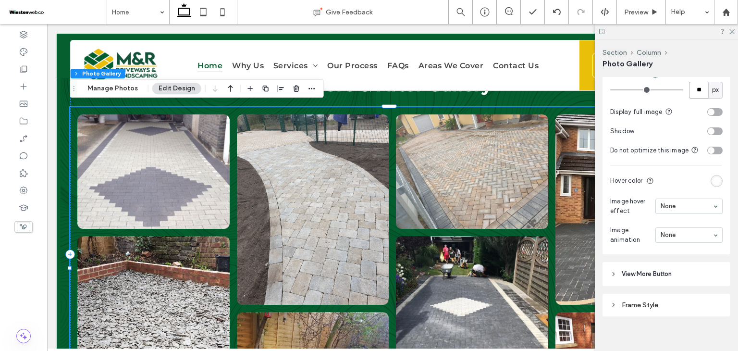
scroll to position [609, 0]
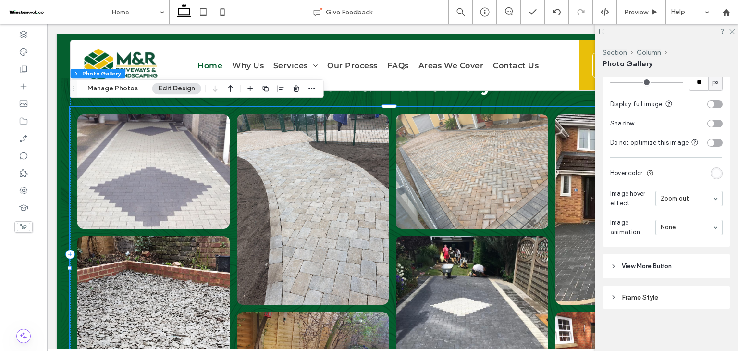
click at [679, 198] on input at bounding box center [687, 198] width 52 height 7
click at [664, 199] on input at bounding box center [687, 198] width 52 height 7
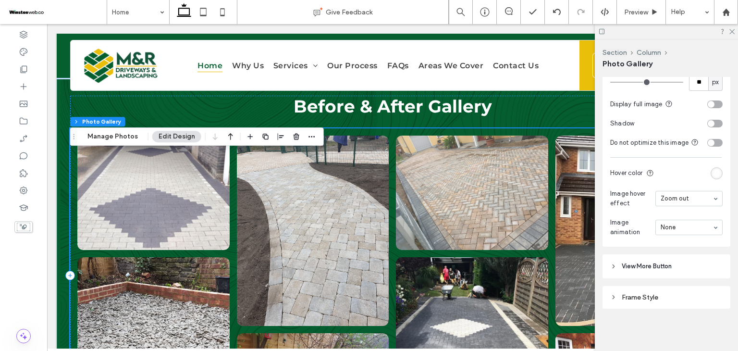
scroll to position [3232, 0]
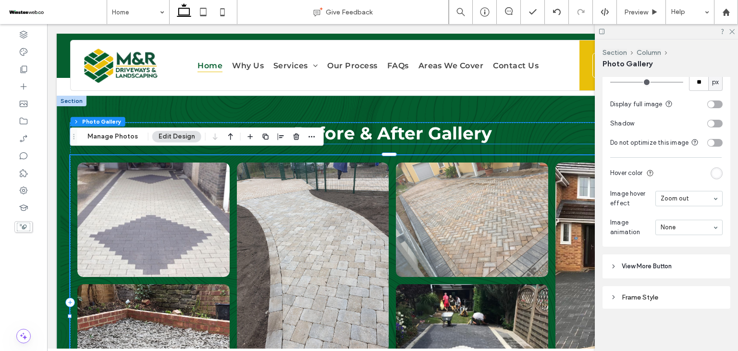
click at [513, 138] on h2 "Before & After Gallery" at bounding box center [392, 133] width 645 height 21
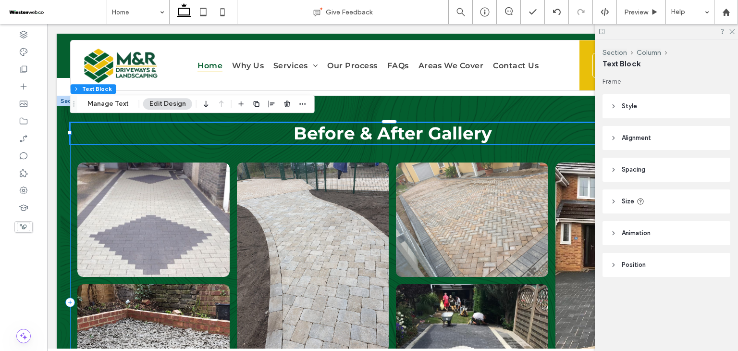
click at [511, 145] on div "Before & After Gallery Button Button Button Button Button Button Button Button" at bounding box center [392, 302] width 645 height 359
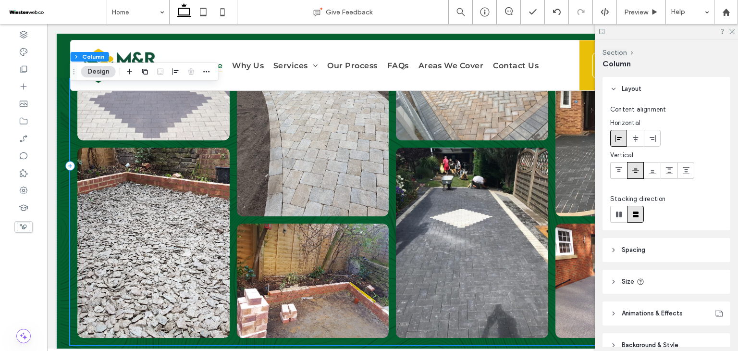
scroll to position [3281, 0]
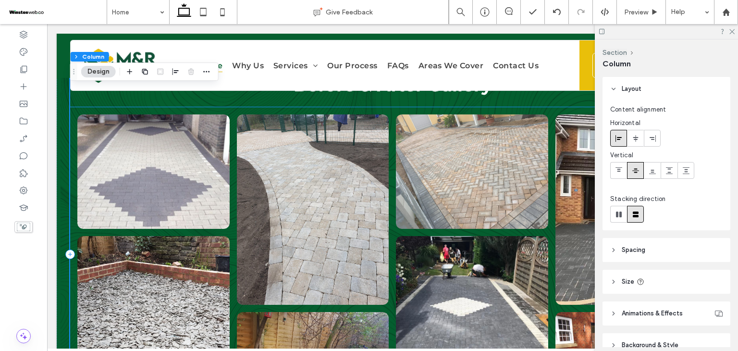
click at [513, 192] on link at bounding box center [473, 171] width 162 height 121
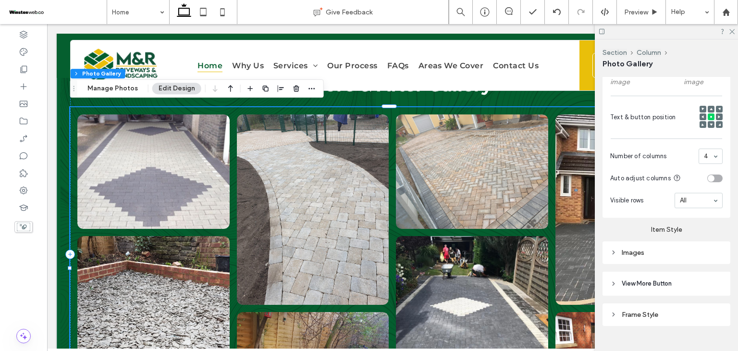
scroll to position [378, 0]
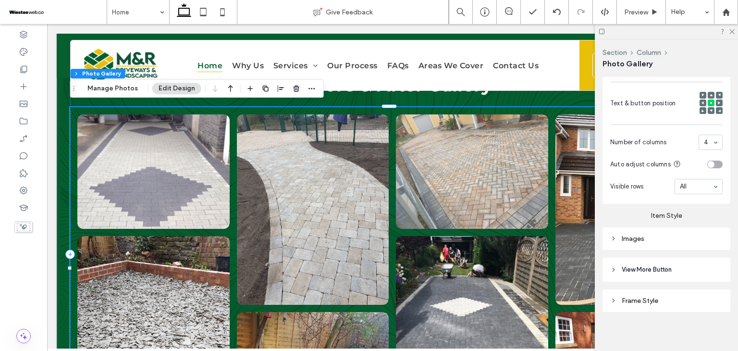
drag, startPoint x: 674, startPoint y: 269, endPoint x: 676, endPoint y: 265, distance: 5.2
click at [673, 269] on header "View More Button" at bounding box center [667, 270] width 128 height 24
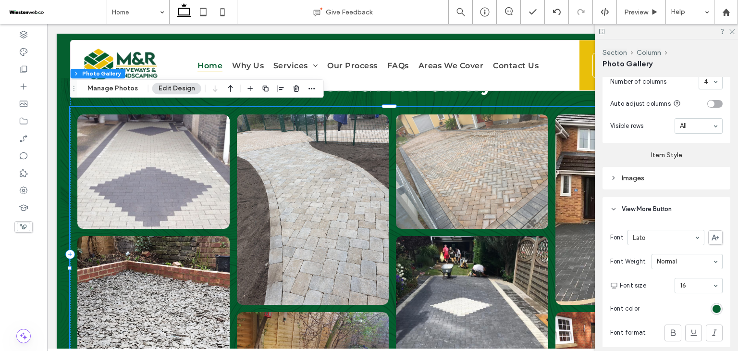
scroll to position [520, 0]
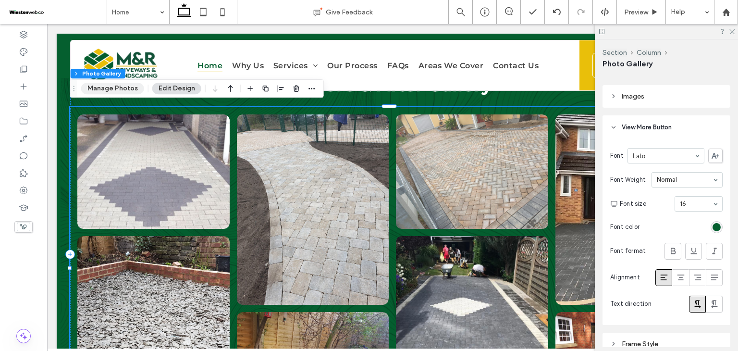
drag, startPoint x: 119, startPoint y: 86, endPoint x: 275, endPoint y: 162, distance: 173.9
click at [119, 86] on button "Manage Photos" at bounding box center [112, 89] width 63 height 12
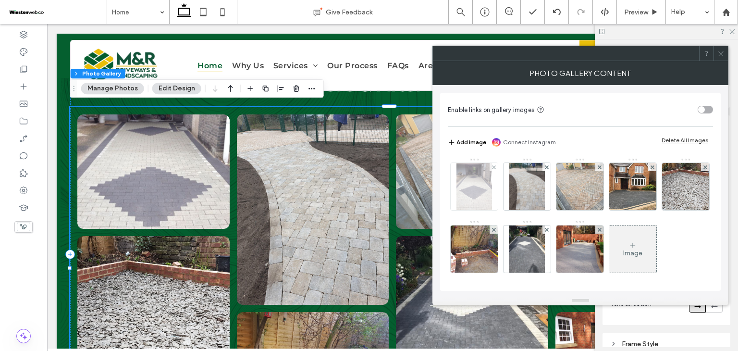
drag, startPoint x: 481, startPoint y: 181, endPoint x: 494, endPoint y: 200, distance: 22.7
click at [480, 182] on img at bounding box center [475, 186] width 36 height 47
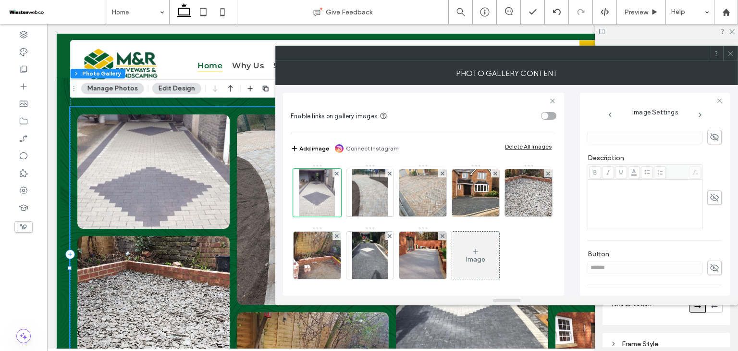
scroll to position [249, 0]
drag, startPoint x: 736, startPoint y: 53, endPoint x: 682, endPoint y: 146, distance: 106.9
click at [735, 54] on div at bounding box center [731, 53] width 14 height 14
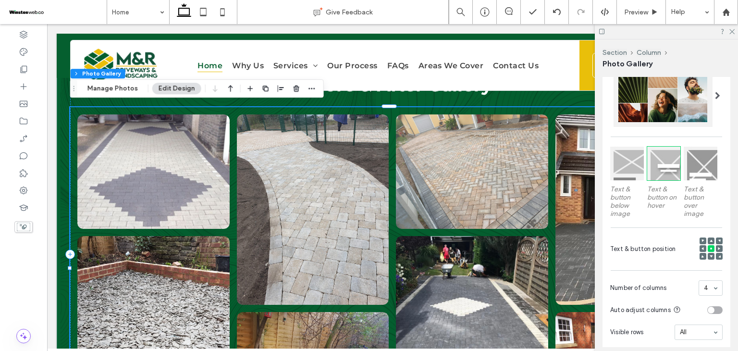
scroll to position [232, 0]
click at [701, 170] on div at bounding box center [701, 164] width 34 height 34
click at [621, 168] on div at bounding box center [628, 164] width 34 height 34
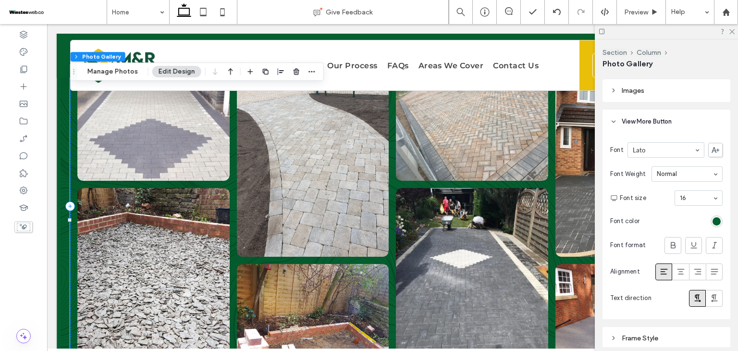
scroll to position [563, 0]
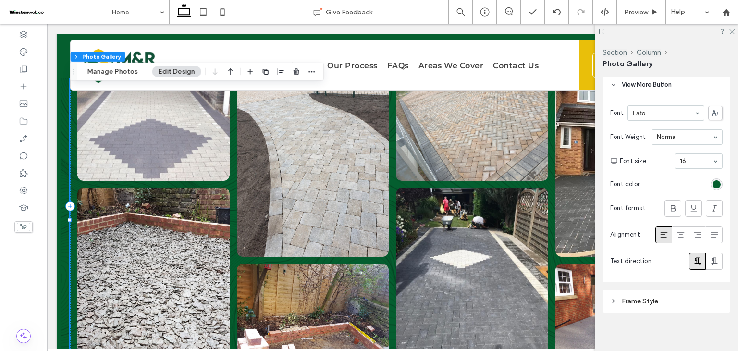
click at [673, 297] on div "Frame Style" at bounding box center [667, 301] width 112 height 8
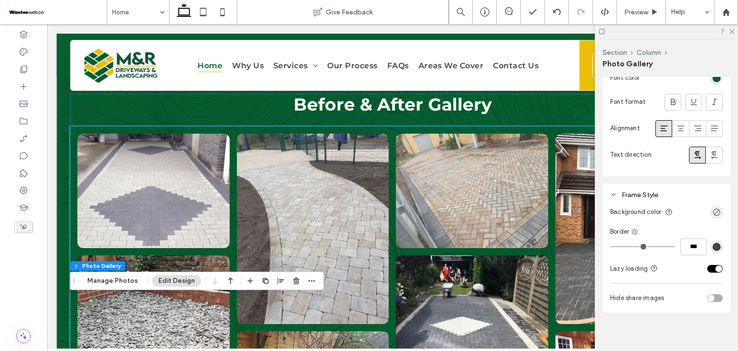
scroll to position [3088, 0]
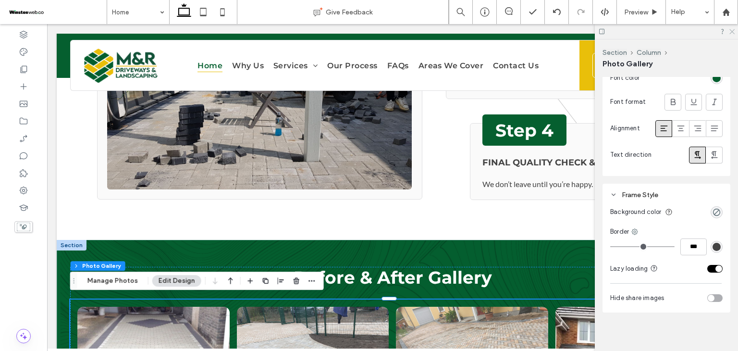
click at [732, 29] on icon at bounding box center [732, 31] width 6 height 6
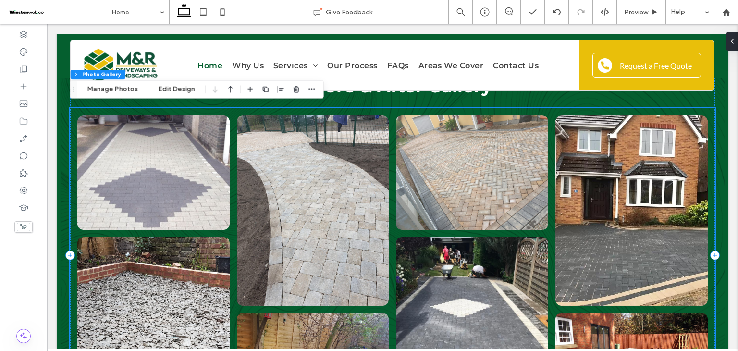
scroll to position [3281, 0]
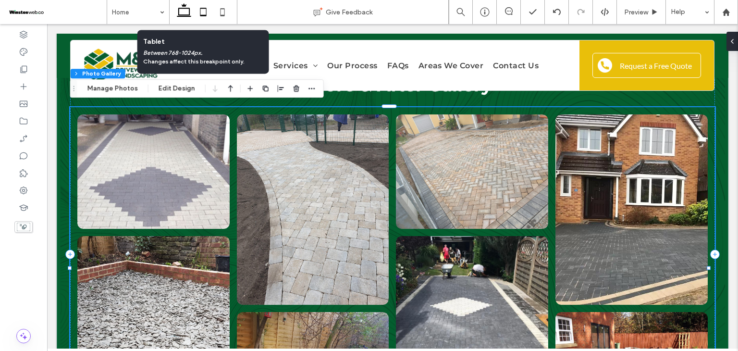
click at [202, 16] on icon at bounding box center [203, 11] width 19 height 19
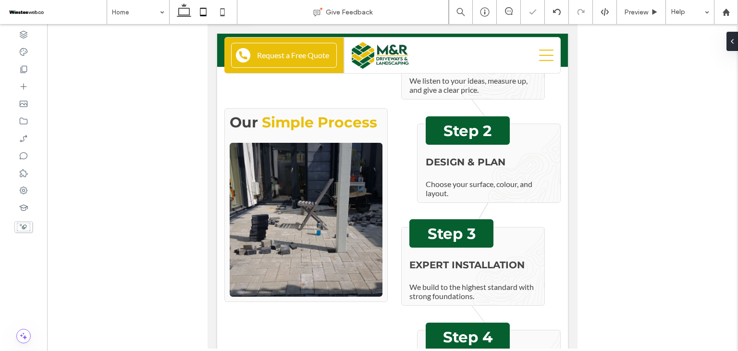
scroll to position [3611, 0]
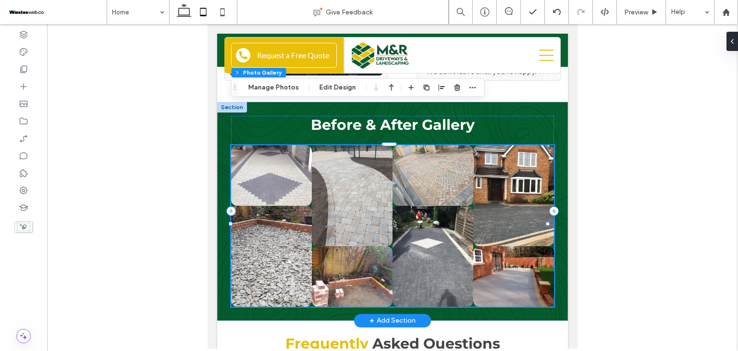
click at [356, 182] on link at bounding box center [353, 195] width 86 height 107
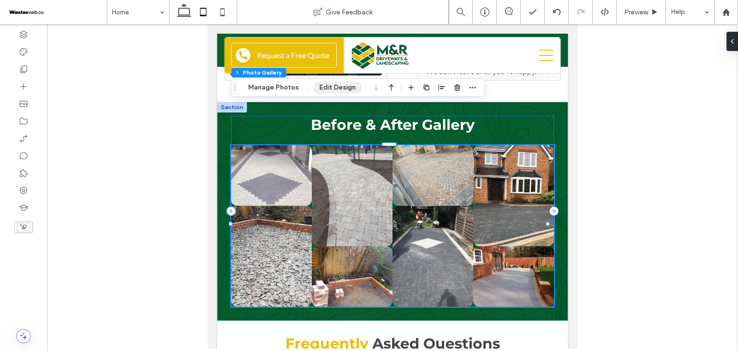
click at [331, 88] on button "Edit Design" at bounding box center [337, 88] width 49 height 12
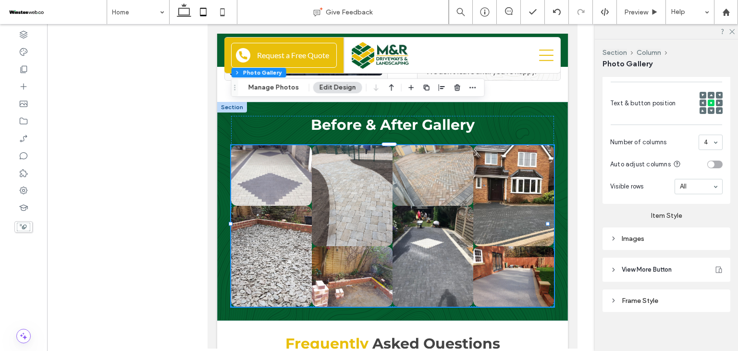
click at [655, 236] on div "Images" at bounding box center [667, 239] width 112 height 8
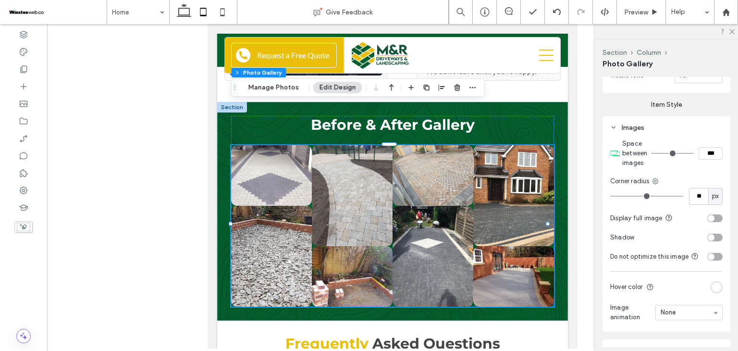
scroll to position [476, 0]
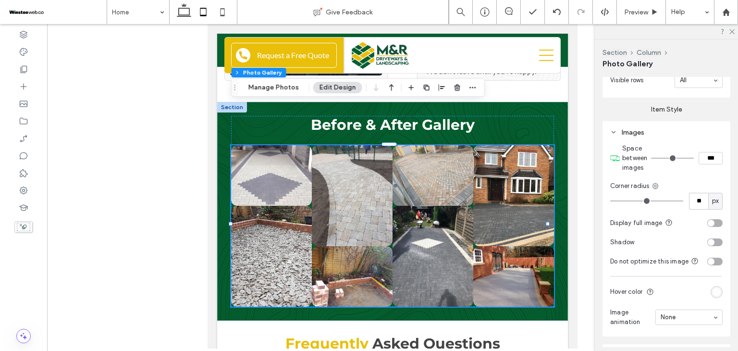
click at [703, 156] on input "***" at bounding box center [711, 158] width 24 height 12
type input "****"
type input "**"
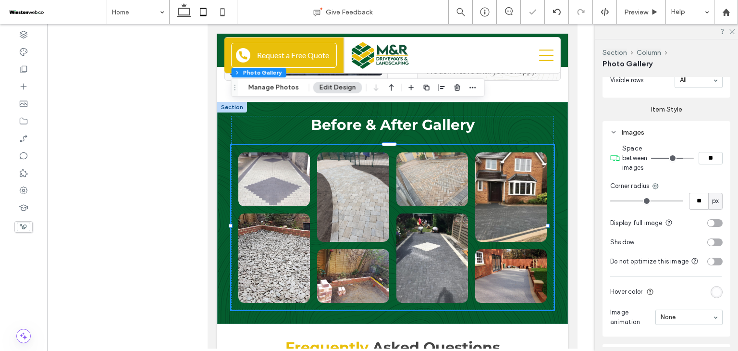
type input "*"
type input "****"
type input "**"
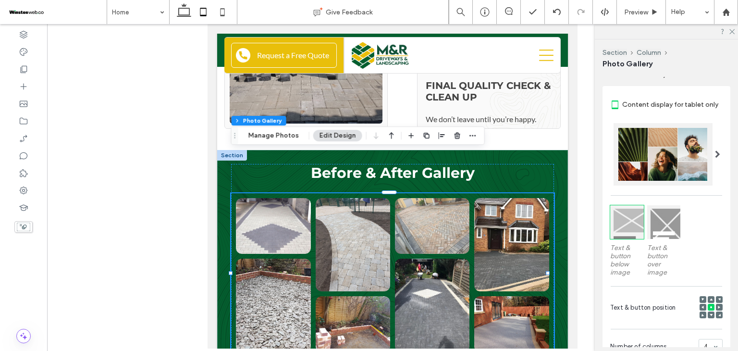
scroll to position [139, 0]
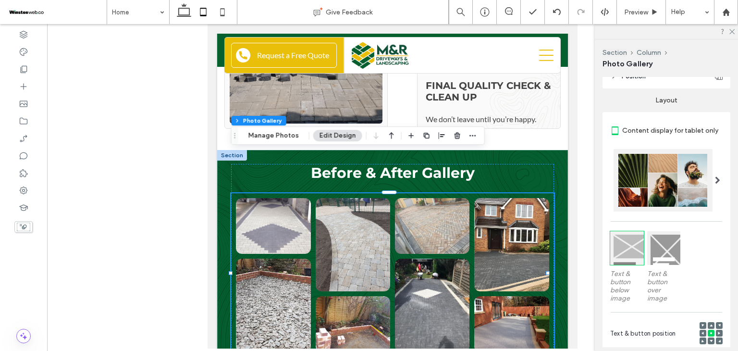
click at [641, 130] on label "Content display for tablet only" at bounding box center [673, 131] width 100 height 18
drag, startPoint x: 641, startPoint y: 130, endPoint x: 708, endPoint y: 129, distance: 66.8
click at [708, 129] on label "Content display for tablet only" at bounding box center [673, 131] width 100 height 18
click at [649, 141] on section "Content display for tablet only" at bounding box center [667, 130] width 112 height 27
click at [637, 131] on label "Content display for tablet only" at bounding box center [673, 131] width 100 height 18
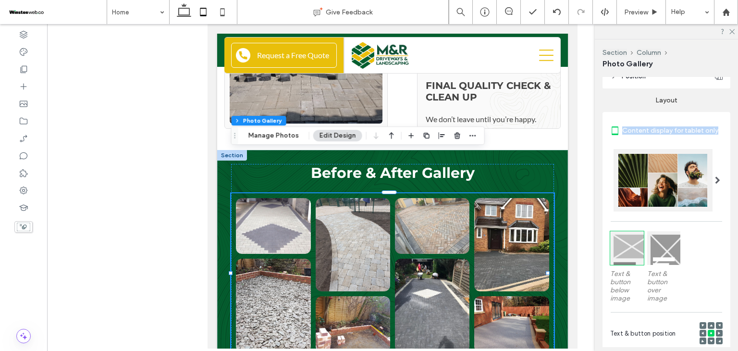
drag, startPoint x: 637, startPoint y: 131, endPoint x: 710, endPoint y: 132, distance: 73.1
click at [710, 132] on label "Content display for tablet only" at bounding box center [673, 131] width 100 height 18
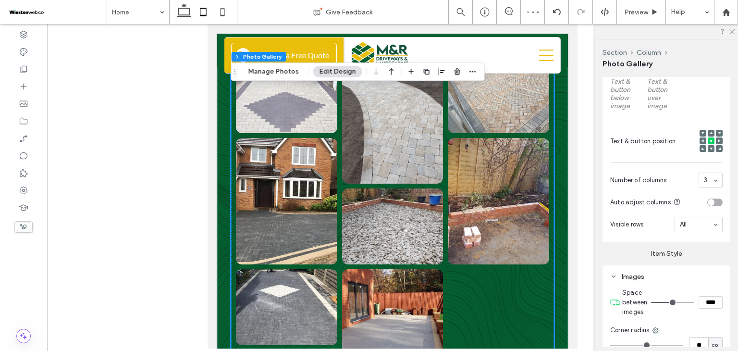
scroll to position [3659, 0]
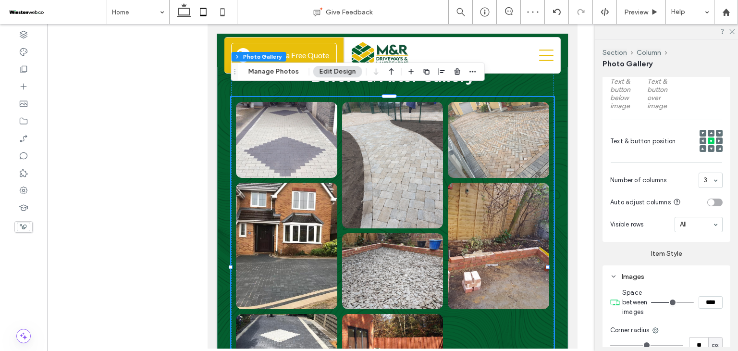
click at [707, 177] on div "3" at bounding box center [711, 180] width 24 height 15
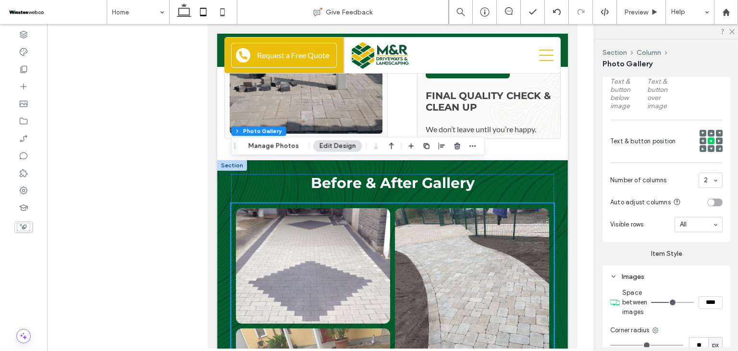
scroll to position [3563, 0]
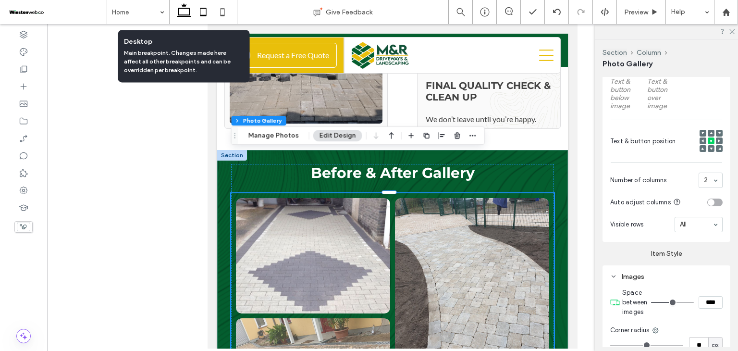
click at [180, 14] on icon at bounding box center [184, 11] width 19 height 19
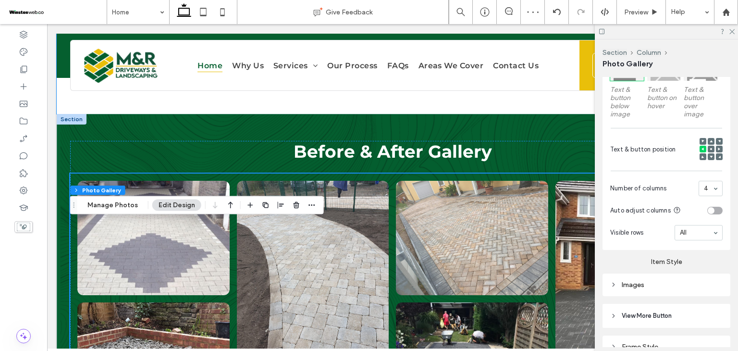
scroll to position [3164, 0]
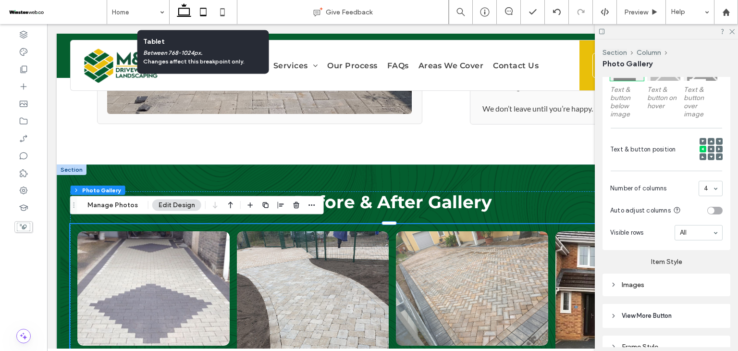
click at [207, 8] on icon at bounding box center [203, 11] width 19 height 19
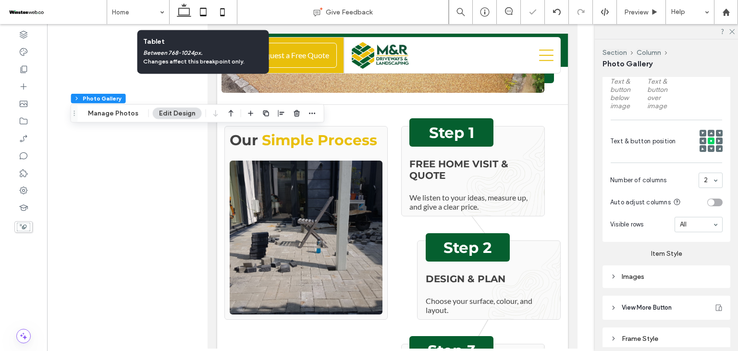
click at [222, 11] on icon at bounding box center [222, 11] width 19 height 19
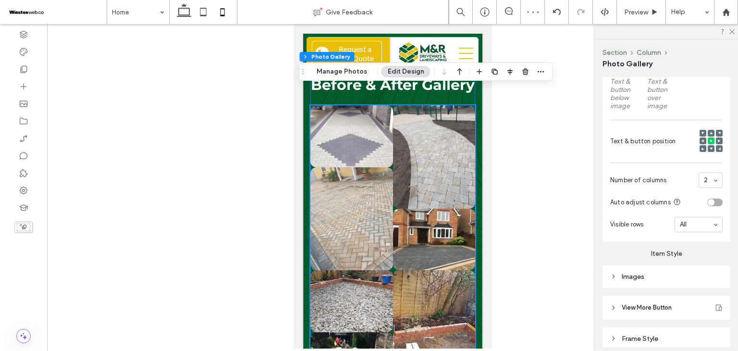
scroll to position [4686, 0]
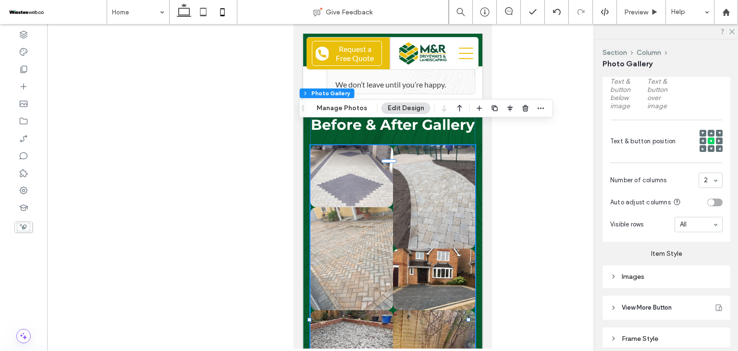
click at [391, 247] on link at bounding box center [433, 279] width 87 height 65
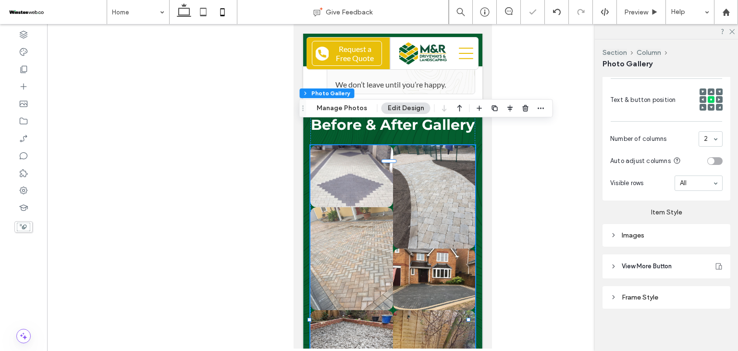
click at [674, 240] on div "Images" at bounding box center [667, 235] width 112 height 13
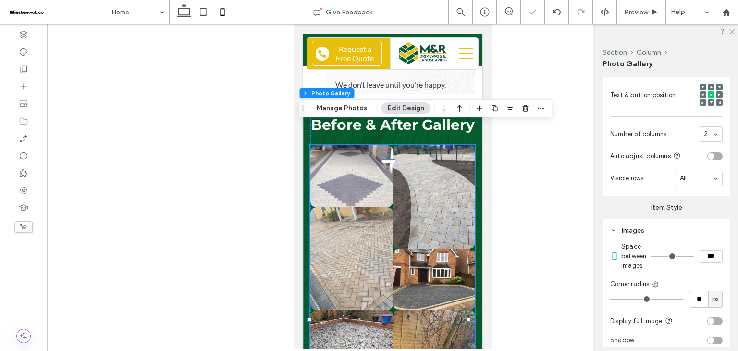
type input "**"
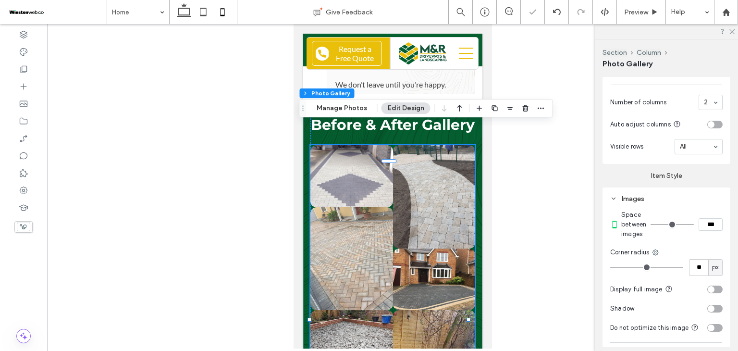
scroll to position [426, 0]
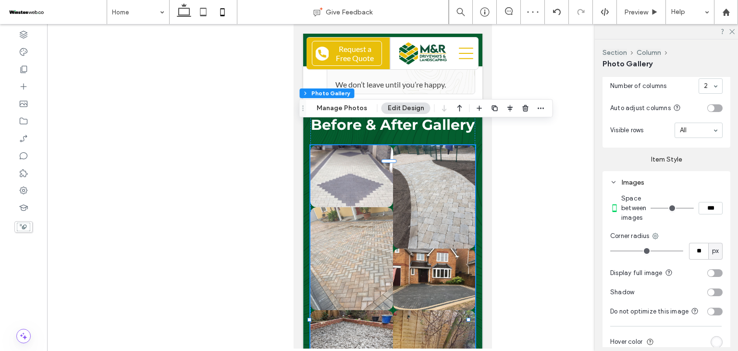
click at [703, 212] on input "***" at bounding box center [711, 208] width 24 height 12
click at [704, 212] on input "***" at bounding box center [711, 208] width 24 height 12
type input "****"
type input "**"
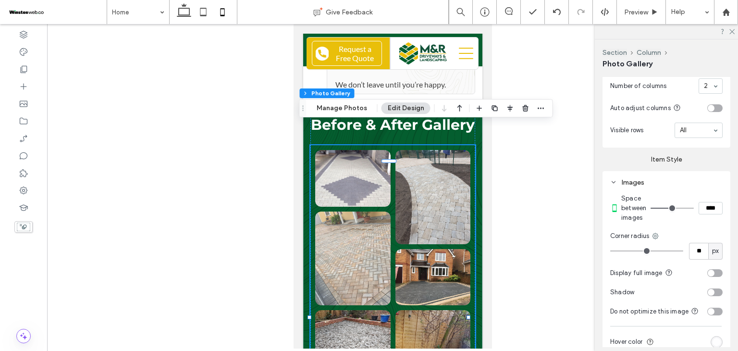
click at [706, 213] on input "****" at bounding box center [711, 208] width 24 height 12
click at [708, 214] on input "****" at bounding box center [711, 208] width 24 height 12
type input "***"
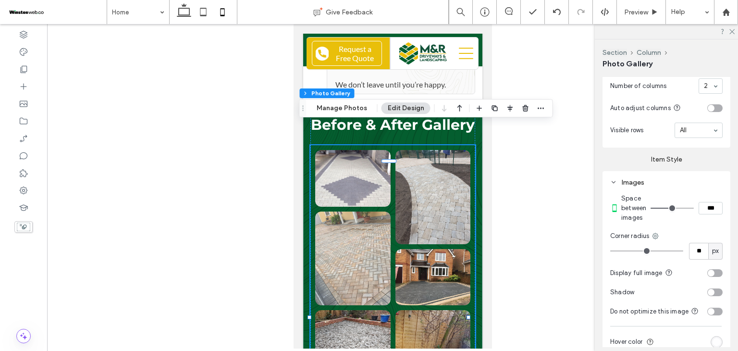
type input "*"
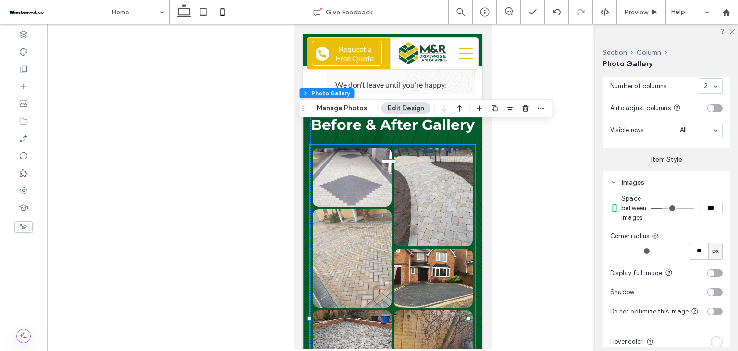
click at [703, 212] on input "***" at bounding box center [711, 208] width 24 height 12
type input "***"
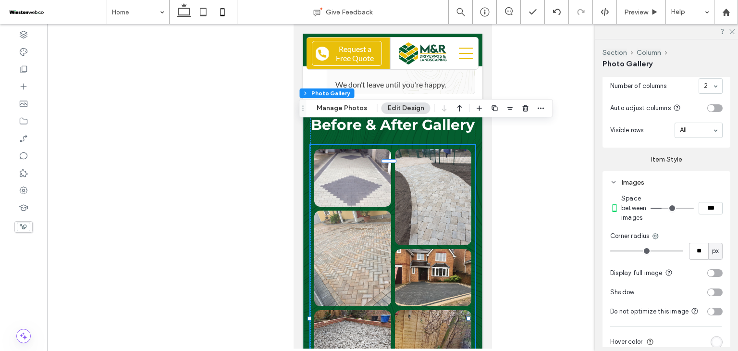
type input "*"
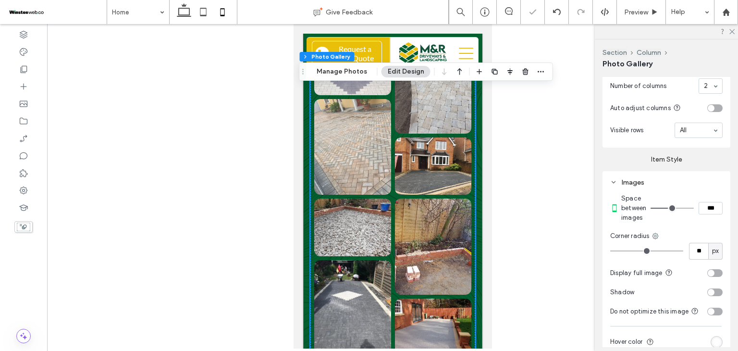
scroll to position [4830, 0]
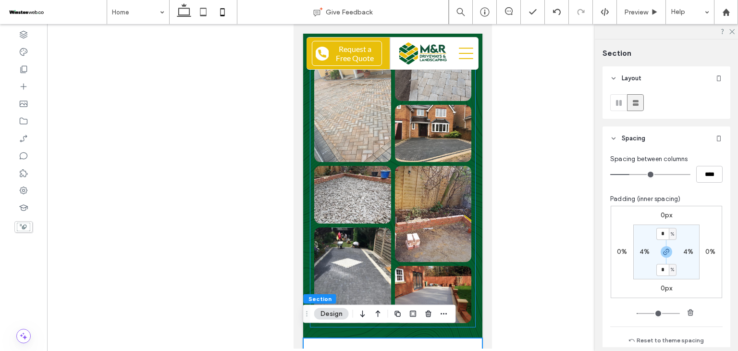
scroll to position [4734, 0]
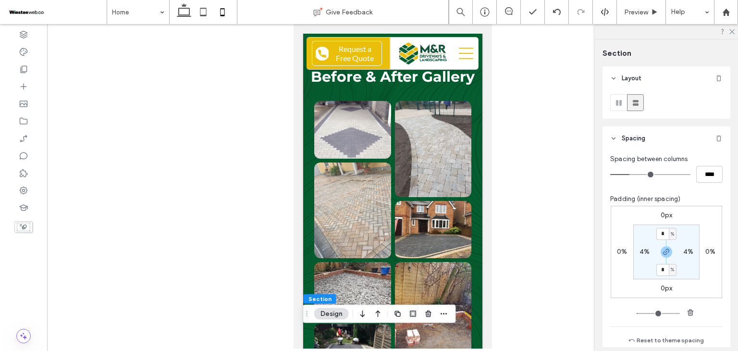
drag, startPoint x: 176, startPoint y: 12, endPoint x: 602, endPoint y: 52, distance: 427.8
click at [177, 12] on icon at bounding box center [184, 11] width 19 height 19
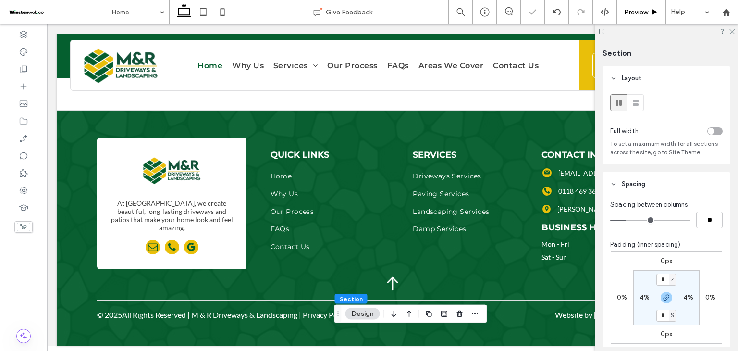
click at [635, 12] on span "Preview" at bounding box center [636, 12] width 24 height 8
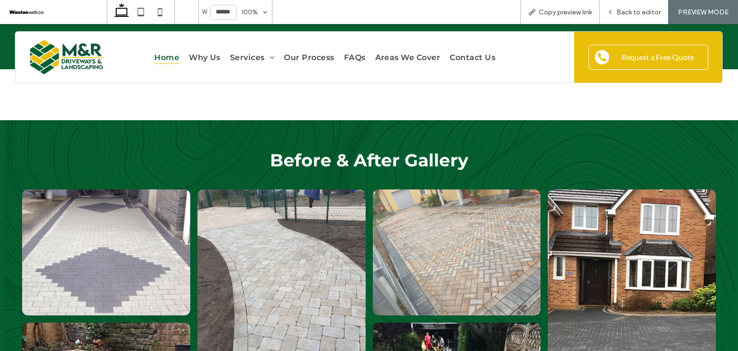
scroll to position [3322, 0]
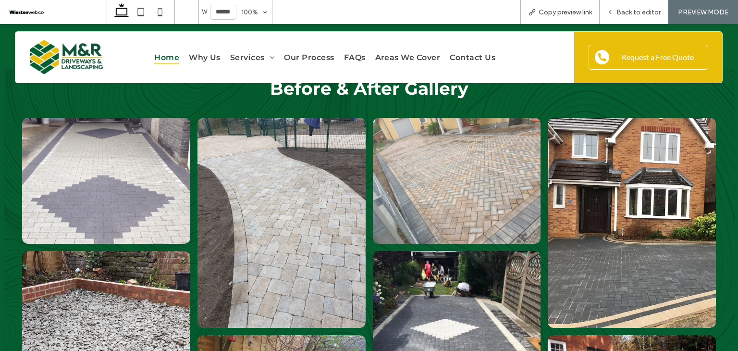
click at [177, 164] on link at bounding box center [106, 181] width 178 height 134
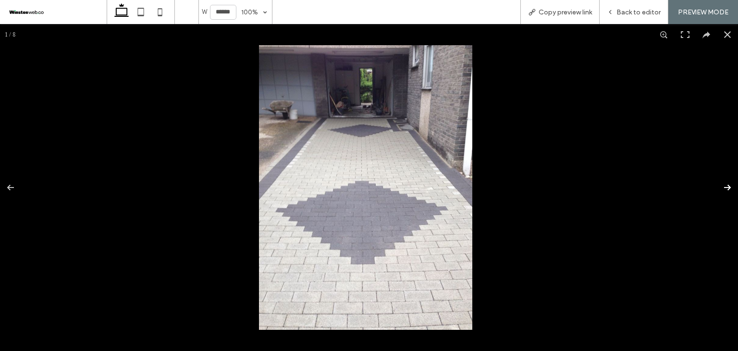
click at [718, 187] on button at bounding box center [722, 187] width 34 height 48
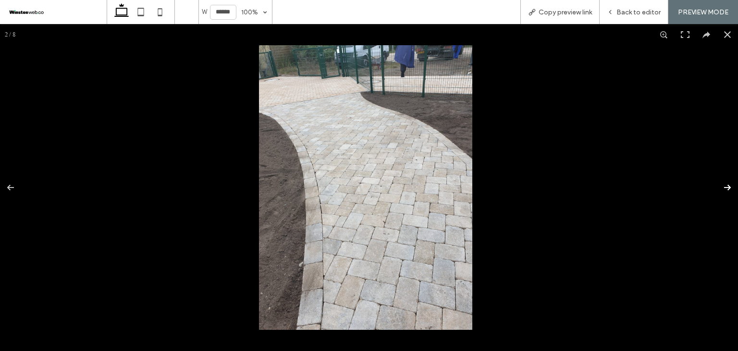
click at [721, 189] on button at bounding box center [722, 187] width 34 height 48
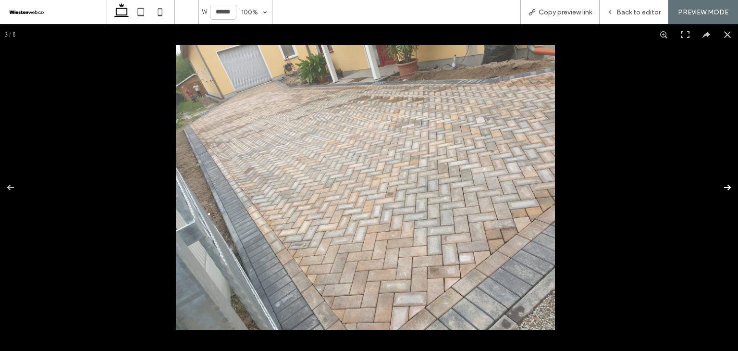
click at [721, 189] on button at bounding box center [722, 187] width 34 height 48
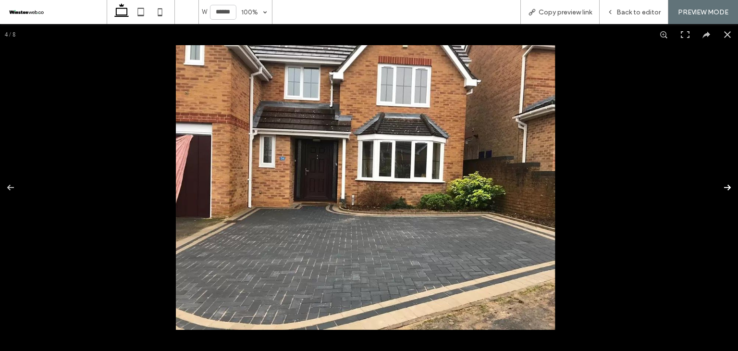
click at [721, 189] on button at bounding box center [722, 187] width 34 height 48
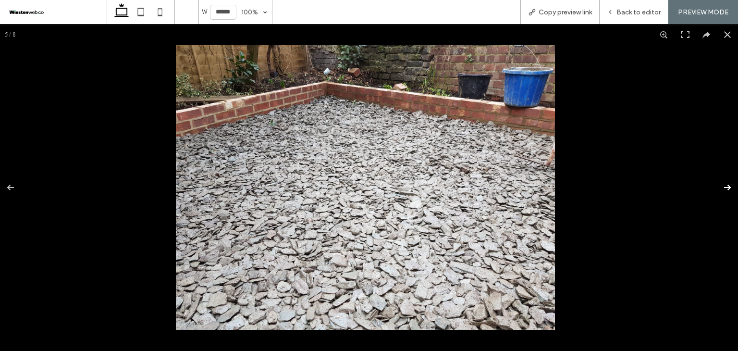
click at [721, 189] on button at bounding box center [722, 187] width 34 height 48
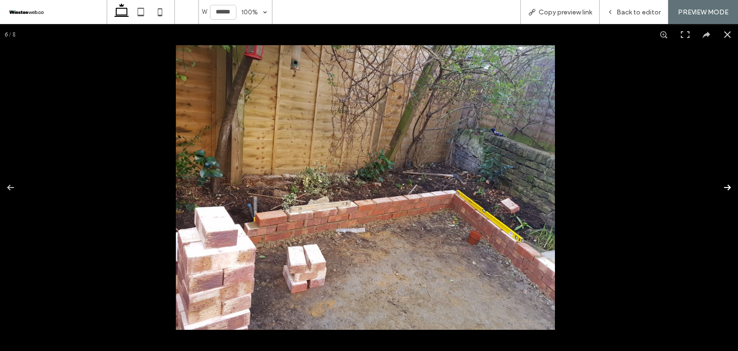
click at [721, 189] on button at bounding box center [722, 187] width 34 height 48
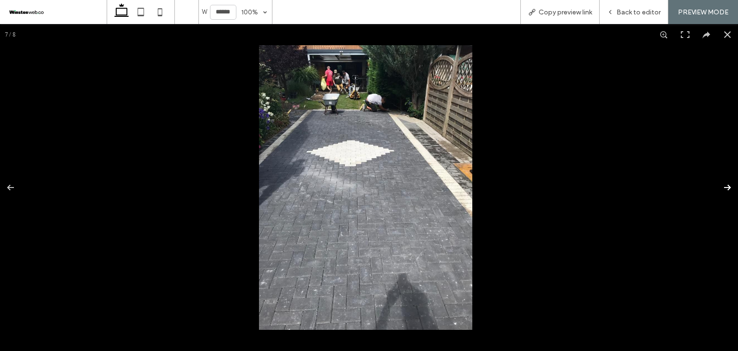
click at [721, 189] on button at bounding box center [722, 187] width 34 height 48
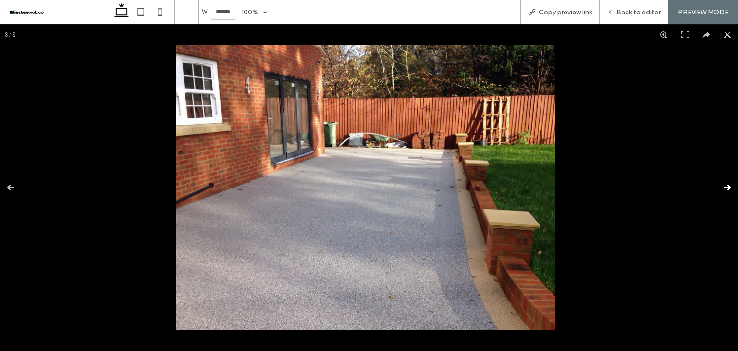
click at [721, 189] on button at bounding box center [722, 187] width 34 height 48
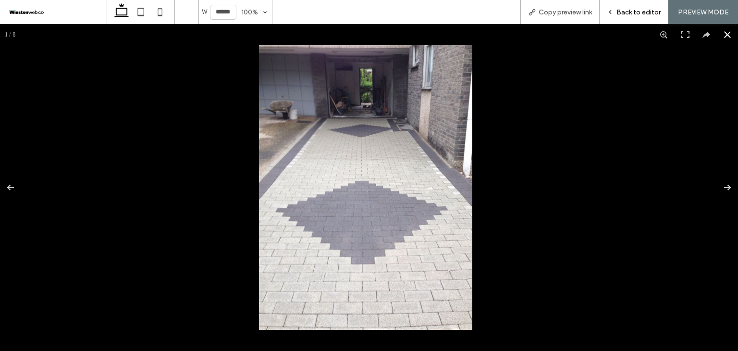
drag, startPoint x: 613, startPoint y: 12, endPoint x: 597, endPoint y: 23, distance: 19.2
click at [613, 12] on icon at bounding box center [610, 12] width 7 height 7
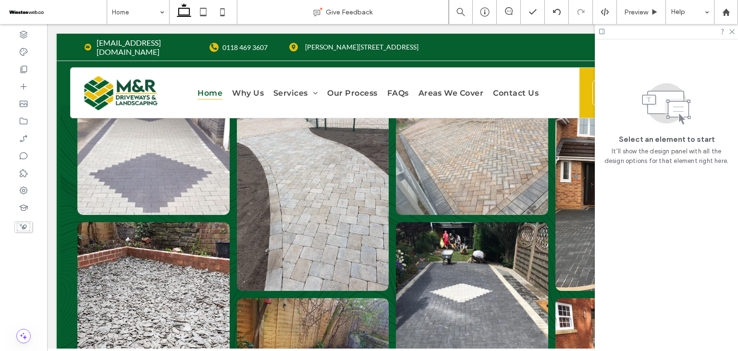
scroll to position [3307, 0]
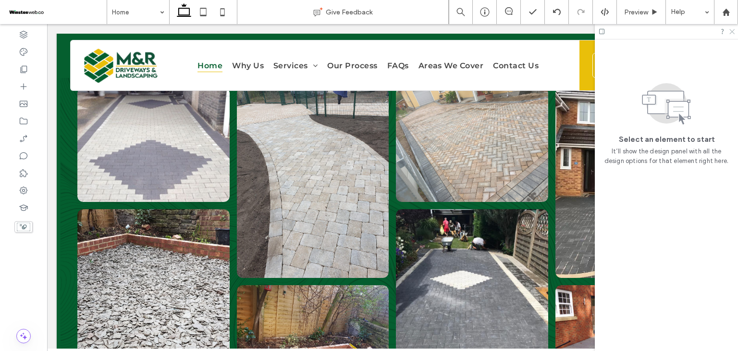
click at [733, 32] on use at bounding box center [732, 31] width 5 height 5
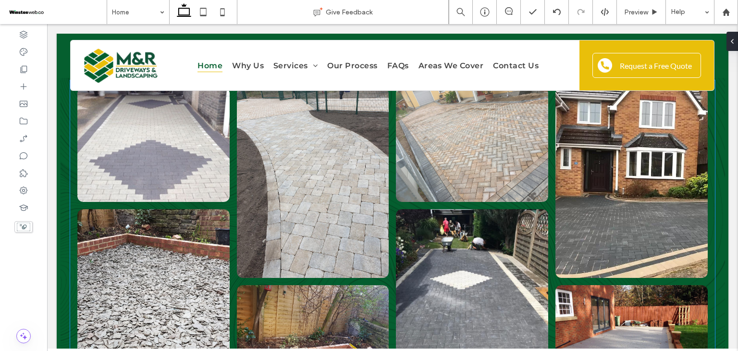
click at [370, 197] on link at bounding box center [313, 183] width 162 height 202
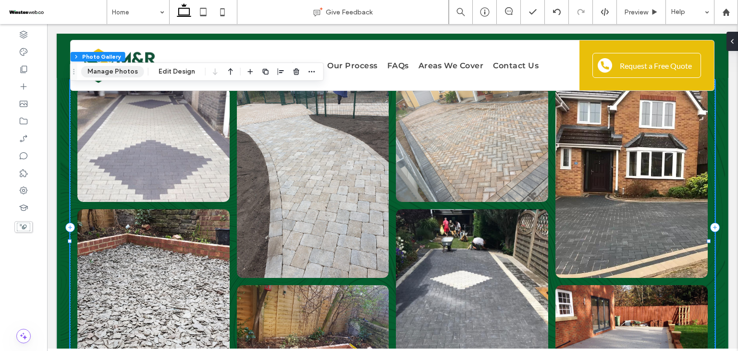
drag, startPoint x: 111, startPoint y: 70, endPoint x: 114, endPoint y: 140, distance: 70.3
click at [111, 70] on button "Manage Photos" at bounding box center [112, 72] width 63 height 12
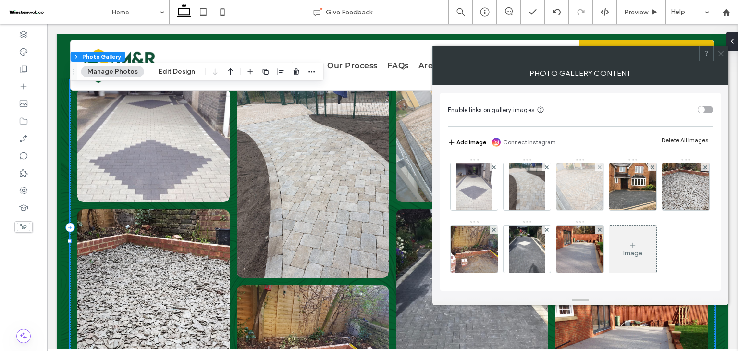
click at [584, 196] on img at bounding box center [580, 186] width 63 height 47
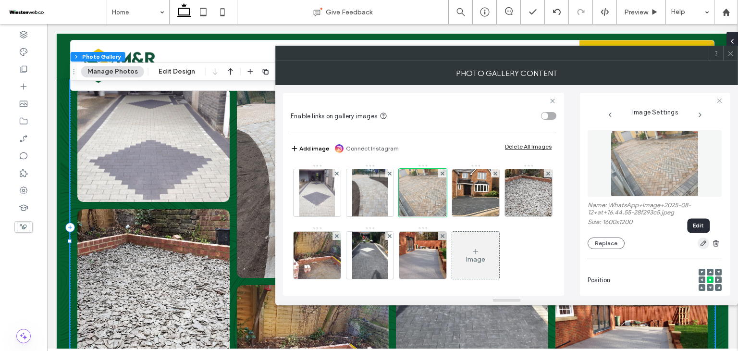
click at [700, 246] on icon "button" at bounding box center [704, 243] width 8 height 8
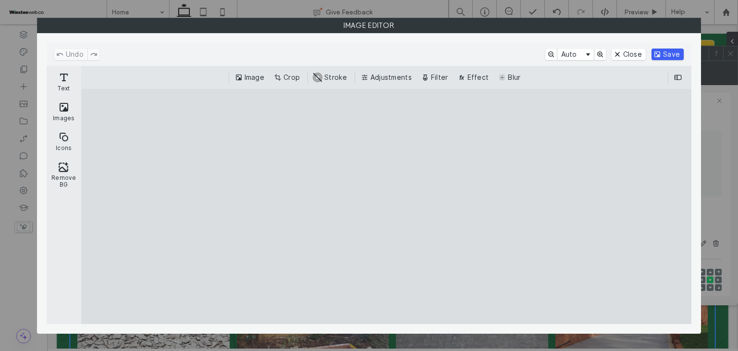
click at [672, 56] on button "Save" at bounding box center [668, 55] width 32 height 12
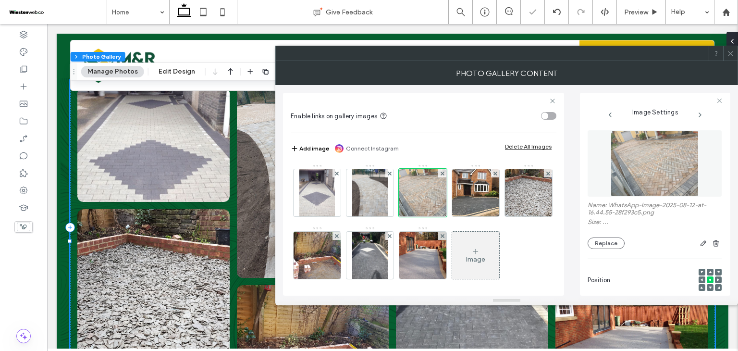
drag, startPoint x: 727, startPoint y: 55, endPoint x: 678, endPoint y: 68, distance: 50.6
click at [727, 55] on icon at bounding box center [730, 53] width 7 height 7
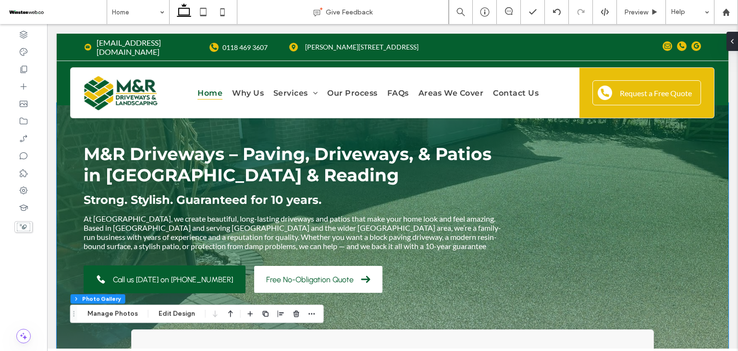
scroll to position [0, 0]
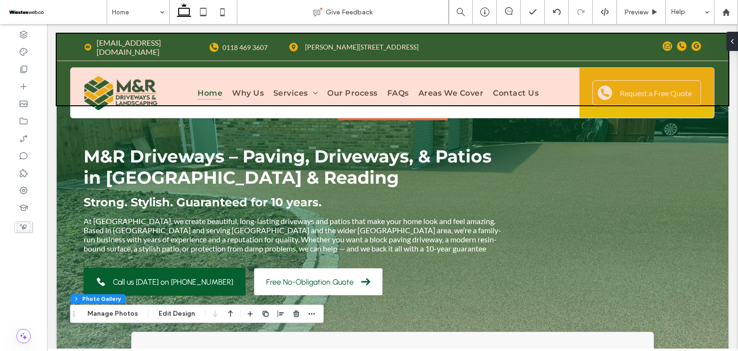
click at [583, 136] on div "M&R Driveways – Paving, Driveways, & Patios in Wokingham & Reading Strong. Styl…" at bounding box center [393, 234] width 672 height 258
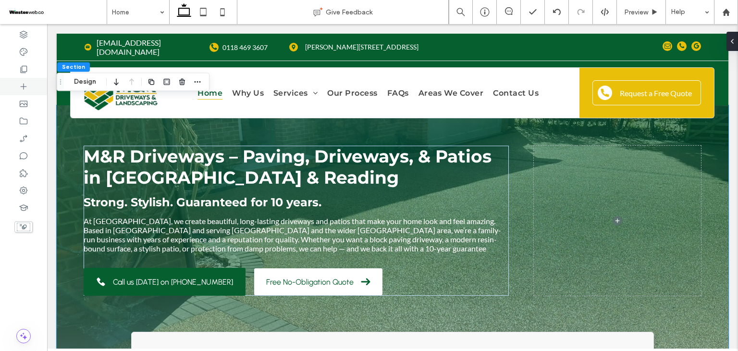
click at [19, 87] on icon at bounding box center [24, 87] width 10 height 10
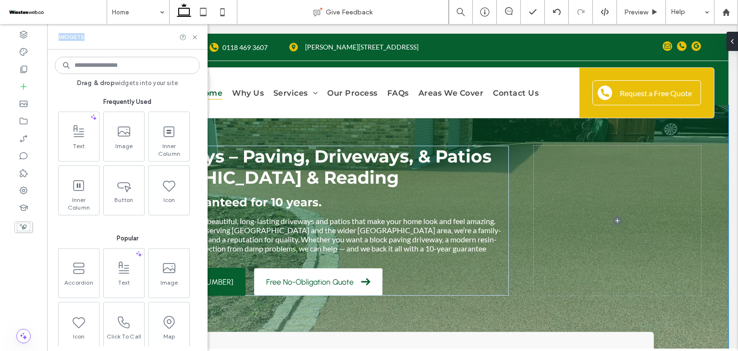
drag, startPoint x: 89, startPoint y: 39, endPoint x: 50, endPoint y: 39, distance: 38.9
click at [50, 39] on div "Widgets" at bounding box center [127, 36] width 161 height 25
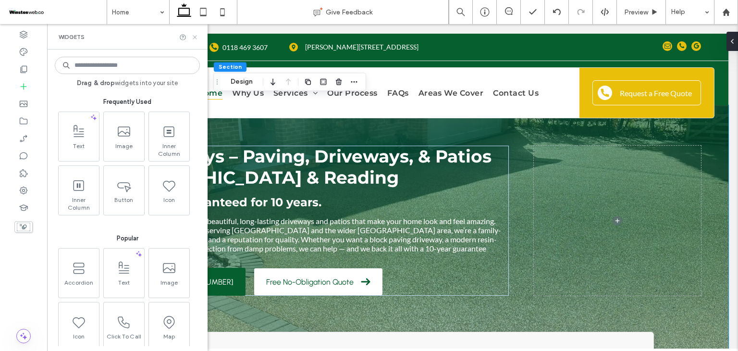
click at [191, 35] on icon at bounding box center [194, 37] width 7 height 7
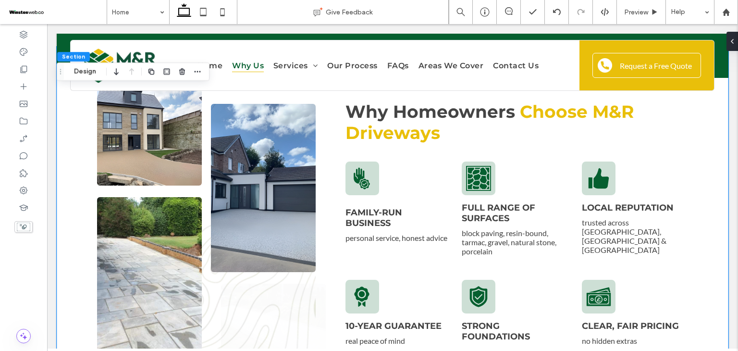
scroll to position [433, 0]
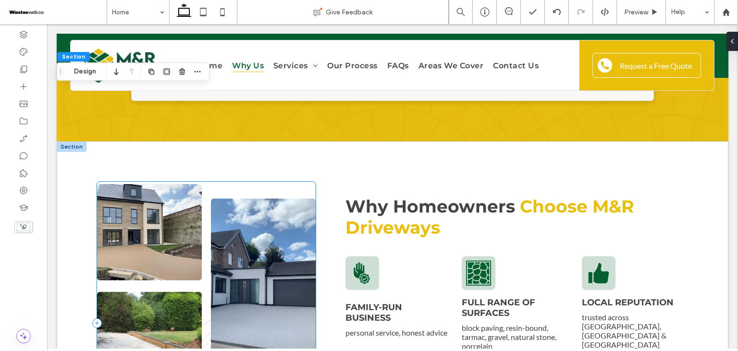
click at [301, 185] on div at bounding box center [206, 323] width 219 height 283
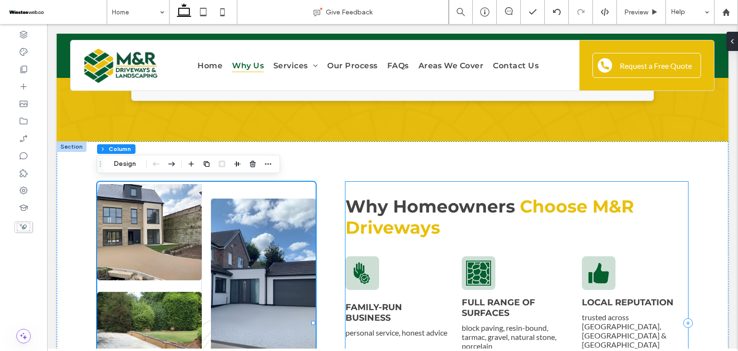
click at [346, 187] on div "Why Homeowners Choose M&R Driveways Family-run business personal service, hones…" at bounding box center [517, 323] width 343 height 283
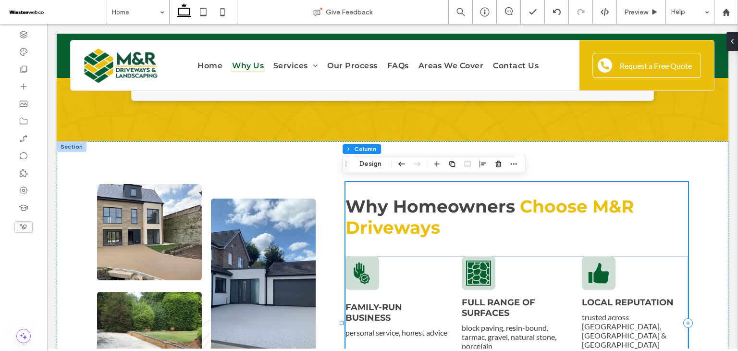
click at [346, 187] on div "Why Homeowners Choose M&R Driveways Family-run business personal service, hones…" at bounding box center [517, 323] width 343 height 283
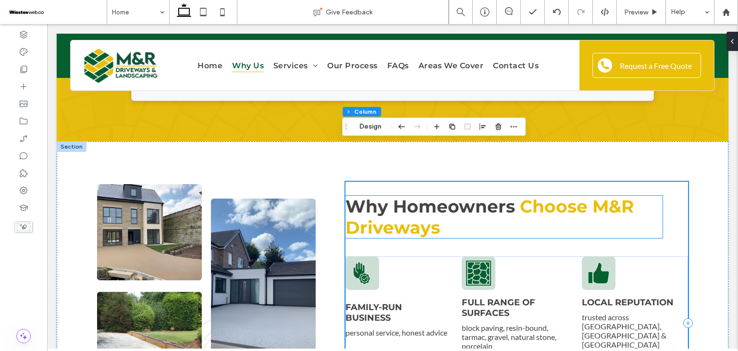
scroll to position [481, 0]
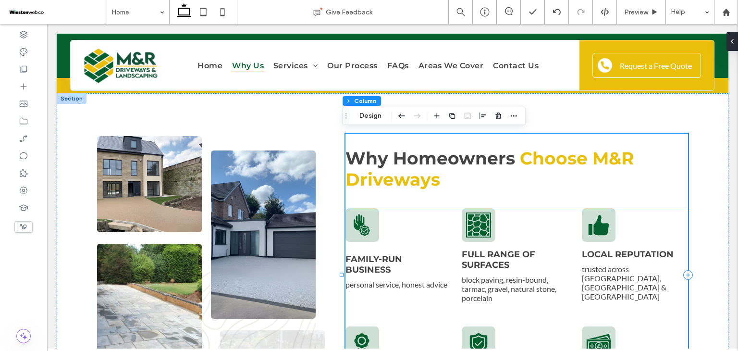
click at [437, 216] on div "Family-run business personal service, honest advice" at bounding box center [397, 251] width 103 height 87
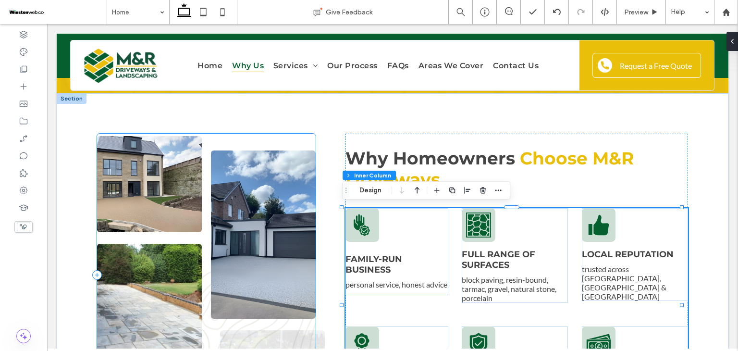
click at [204, 215] on div at bounding box center [206, 275] width 219 height 283
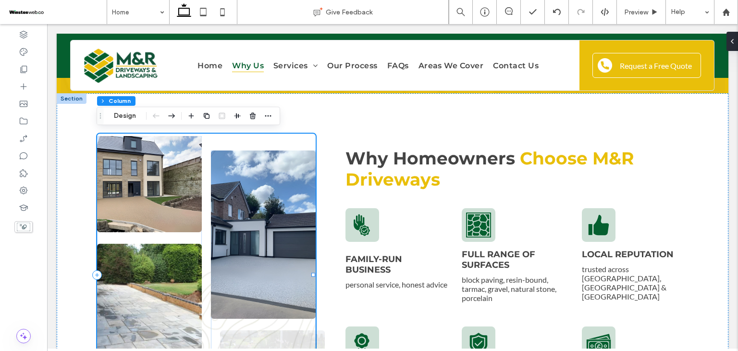
click at [210, 137] on div at bounding box center [206, 275] width 219 height 283
click at [231, 140] on div at bounding box center [206, 275] width 219 height 283
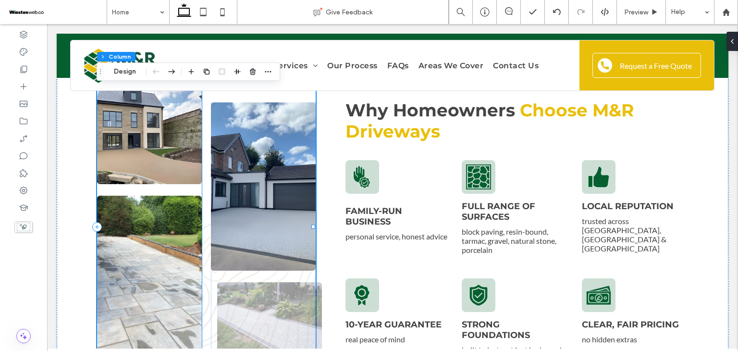
click at [197, 187] on div at bounding box center [149, 219] width 105 height 262
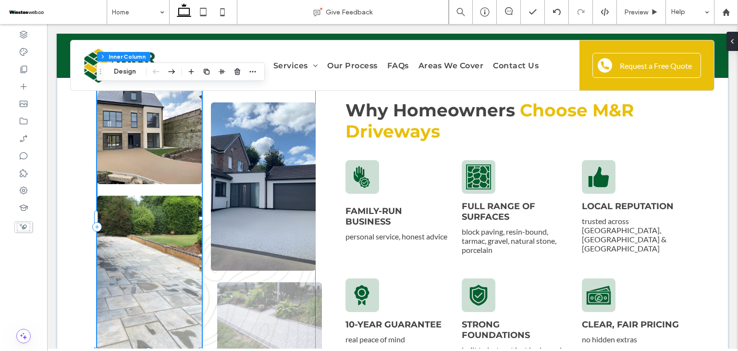
click at [205, 199] on div at bounding box center [206, 227] width 219 height 283
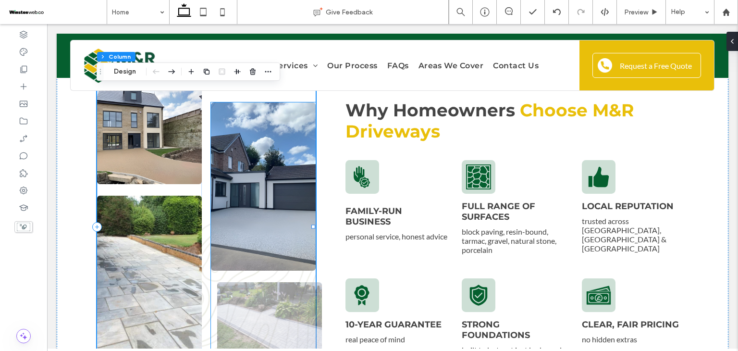
click at [233, 201] on img at bounding box center [263, 186] width 105 height 168
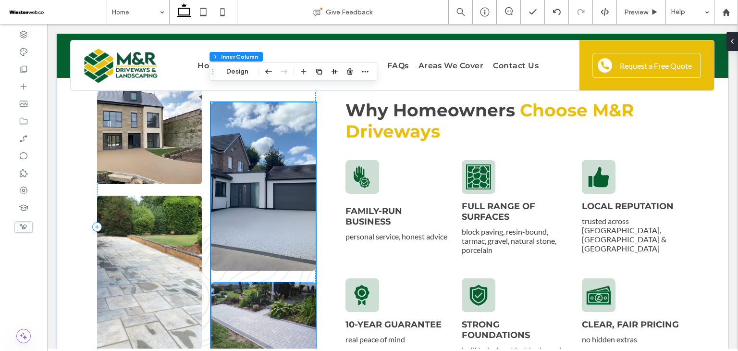
scroll to position [625, 0]
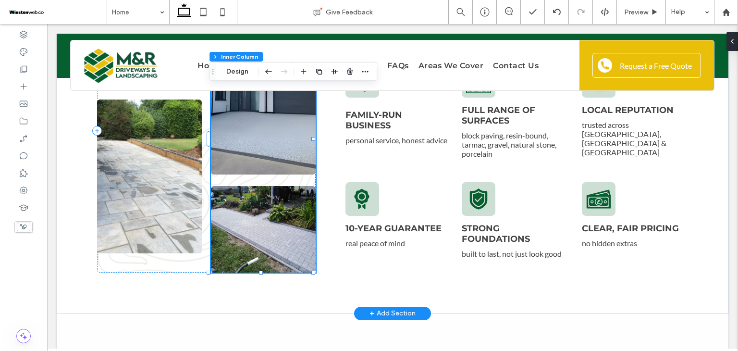
click at [249, 182] on div at bounding box center [263, 139] width 105 height 266
click at [249, 193] on img at bounding box center [263, 229] width 105 height 87
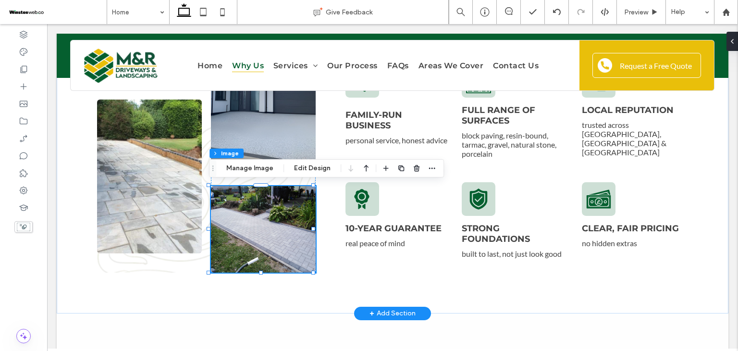
type input "*"
click at [331, 251] on div "Why Homeowners Choose M&R Driveways Family-run business personal service, hones…" at bounding box center [393, 131] width 672 height 364
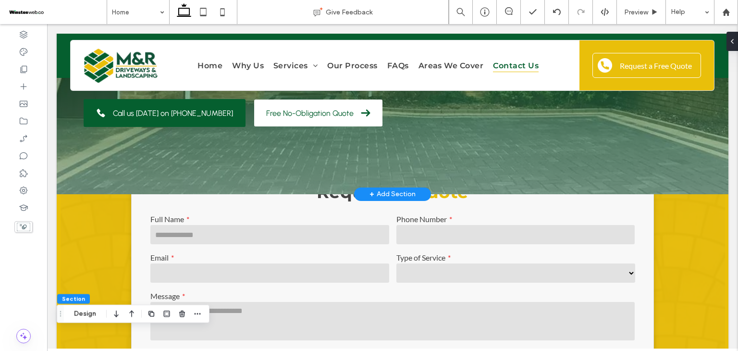
scroll to position [0, 0]
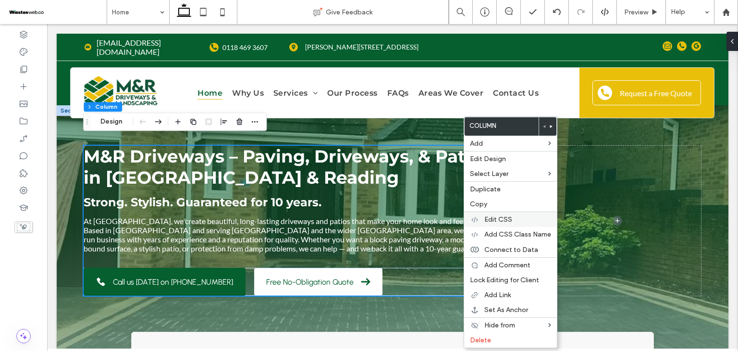
click at [524, 219] on label "Edit CSS" at bounding box center [518, 219] width 67 height 8
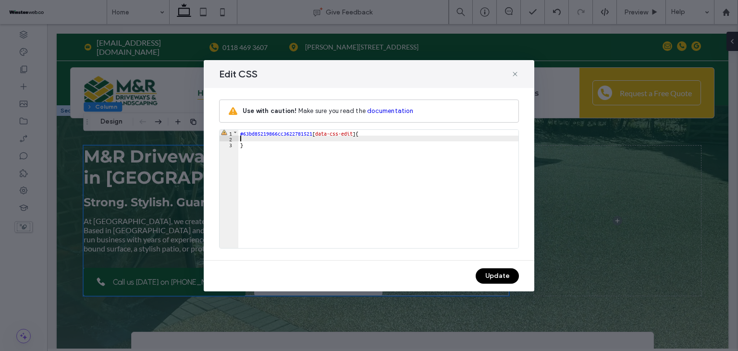
click at [315, 138] on div "#63bd85219866cc3622781521 [ data-css-edit ] { }" at bounding box center [378, 195] width 280 height 130
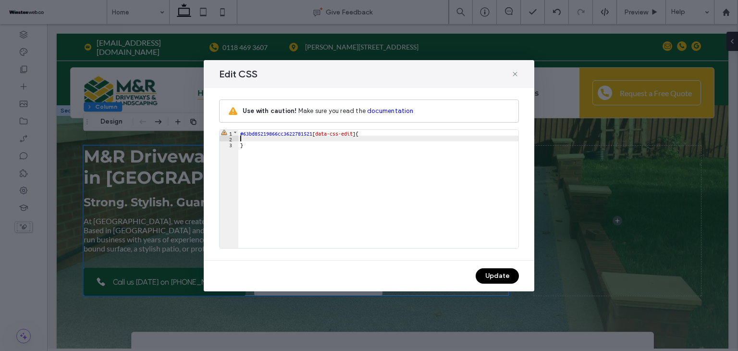
click at [345, 135] on div "#63bd85219866cc3622781521 [ data-css-edit ] { }" at bounding box center [378, 195] width 280 height 130
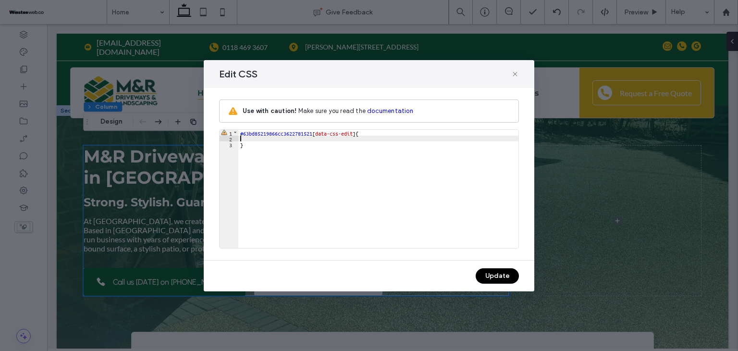
click at [246, 132] on div "#63bd85219866cc3622781521 [ data-css-edit ] { }" at bounding box center [378, 195] width 280 height 130
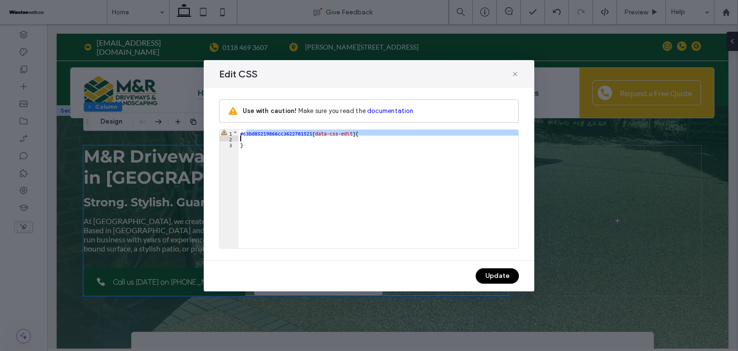
drag, startPoint x: 246, startPoint y: 133, endPoint x: 315, endPoint y: 136, distance: 68.8
click at [315, 136] on div "#63bd85219866cc3622781521 [ data-css-edit ] { }" at bounding box center [378, 195] width 280 height 130
click at [321, 131] on div "#63bd85219866cc3622781521 [ data-css-edit ] { }" at bounding box center [378, 189] width 280 height 118
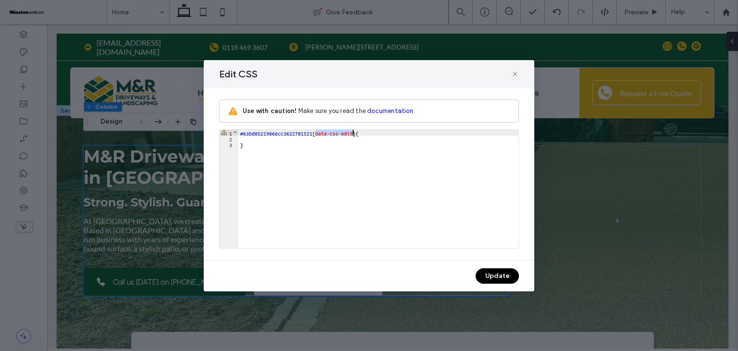
drag, startPoint x: 321, startPoint y: 131, endPoint x: 349, endPoint y: 131, distance: 27.9
click at [349, 131] on div "#63bd85219866cc3622781521 [ data-css-edit ] { }" at bounding box center [378, 195] width 280 height 130
click at [361, 131] on div "#63bd85219866cc3622781521 [ data-css-edit ] { }" at bounding box center [378, 195] width 280 height 130
click at [357, 138] on div "#63bd85219866cc3622781521 [ data-css-edit ] { }" at bounding box center [378, 195] width 280 height 130
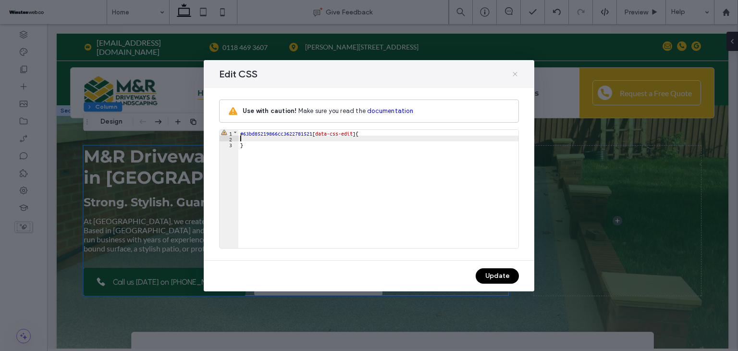
click at [515, 74] on use at bounding box center [515, 74] width 4 height 4
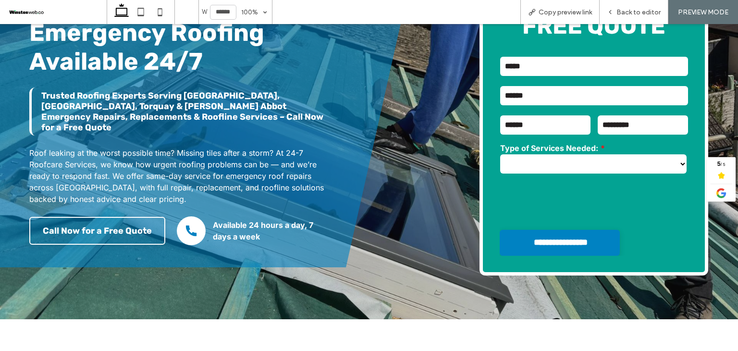
scroll to position [96, 0]
